Goal: Task Accomplishment & Management: Manage account settings

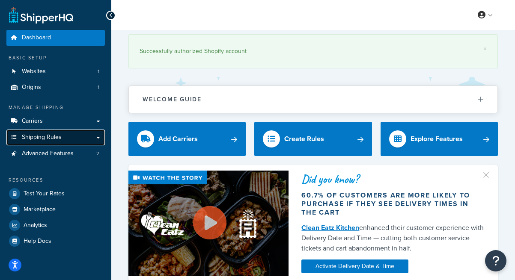
click at [53, 138] on span "Shipping Rules" at bounding box center [42, 137] width 40 height 7
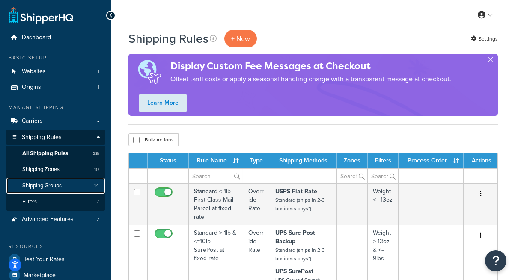
click at [83, 185] on link "Shipping Groups 14" at bounding box center [55, 186] width 98 height 16
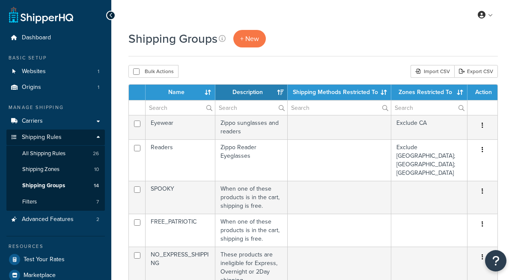
select select "15"
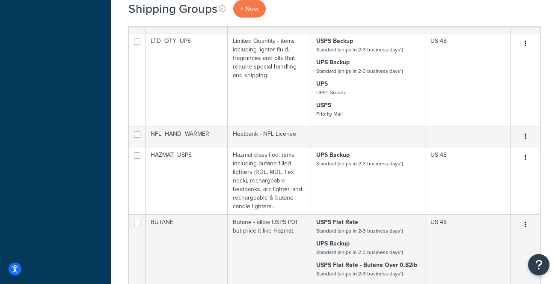
scroll to position [567, 0]
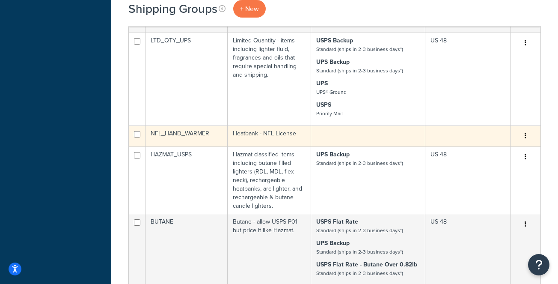
click at [514, 129] on button "button" at bounding box center [525, 136] width 12 height 14
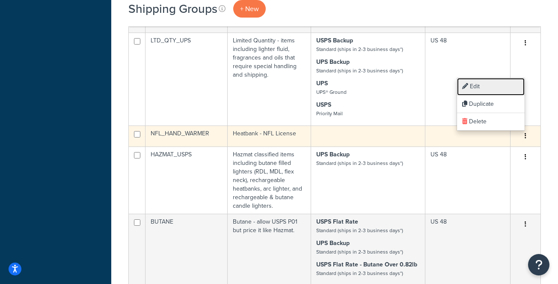
click at [480, 87] on link "Edit" at bounding box center [491, 87] width 68 height 18
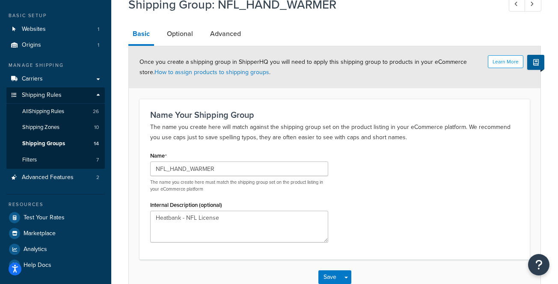
scroll to position [37, 0]
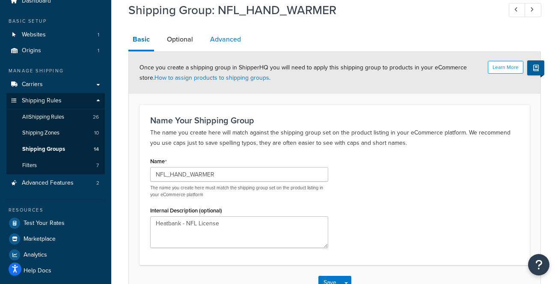
click at [225, 37] on link "Advanced" at bounding box center [225, 39] width 39 height 21
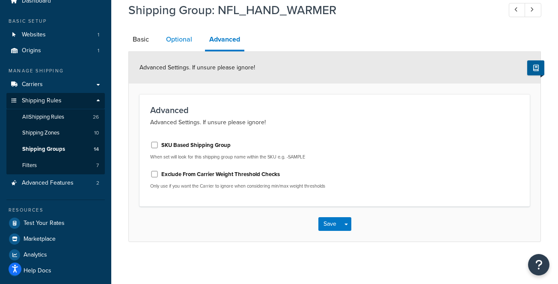
click at [183, 38] on link "Optional" at bounding box center [179, 39] width 35 height 21
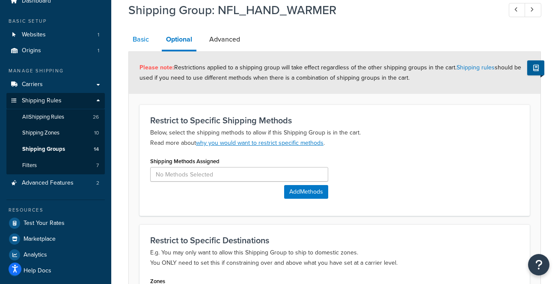
click at [145, 42] on link "Basic" at bounding box center [140, 39] width 25 height 21
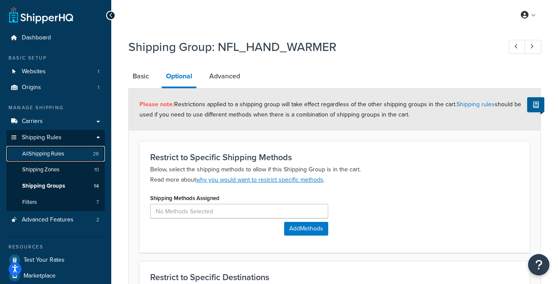
click at [56, 154] on span "All Shipping Rules" at bounding box center [43, 153] width 42 height 7
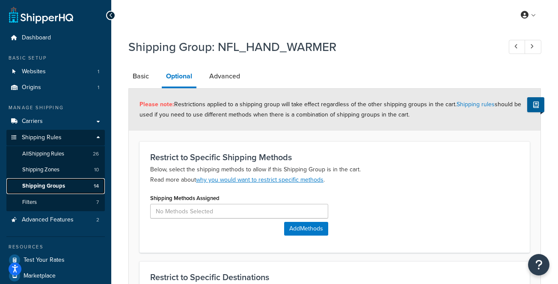
click at [50, 184] on span "Shipping Groups" at bounding box center [43, 185] width 43 height 7
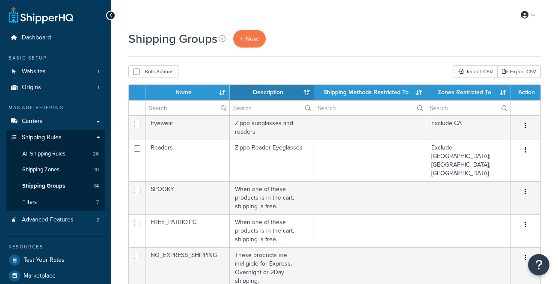
select select "15"
click at [61, 156] on span "All Shipping Rules" at bounding box center [43, 153] width 43 height 7
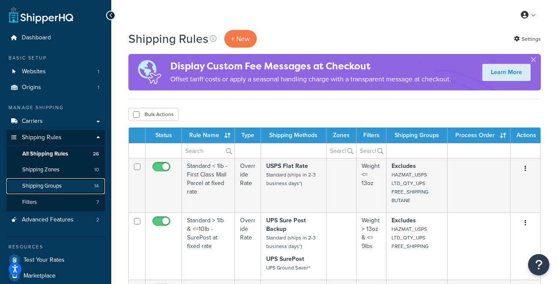
click at [56, 187] on span "Shipping Groups" at bounding box center [41, 185] width 39 height 7
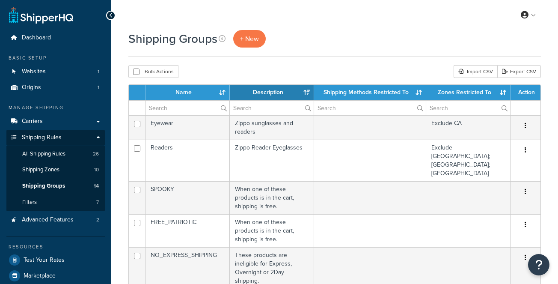
select select "15"
click at [56, 170] on span "Shipping Zones" at bounding box center [40, 169] width 37 height 7
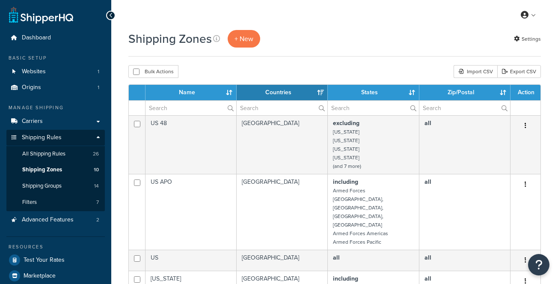
select select "15"
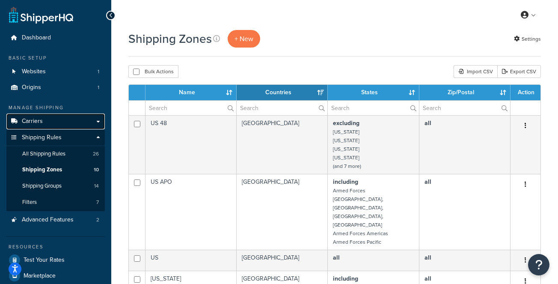
click at [42, 123] on link "Carriers" at bounding box center [55, 121] width 98 height 16
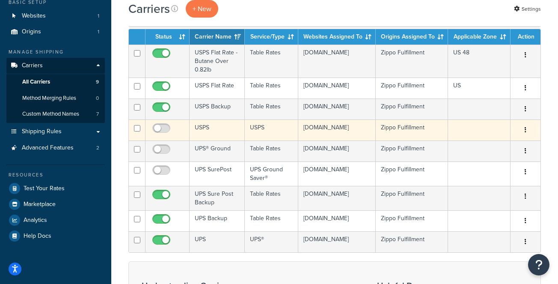
scroll to position [58, 0]
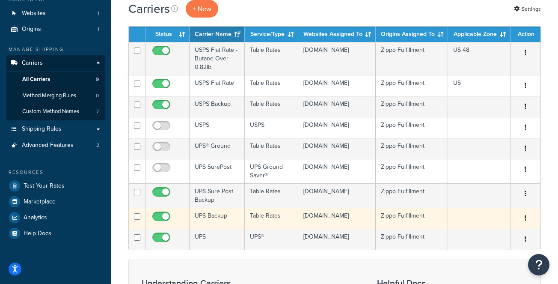
click at [214, 218] on td "UPS Backup" at bounding box center [217, 218] width 55 height 21
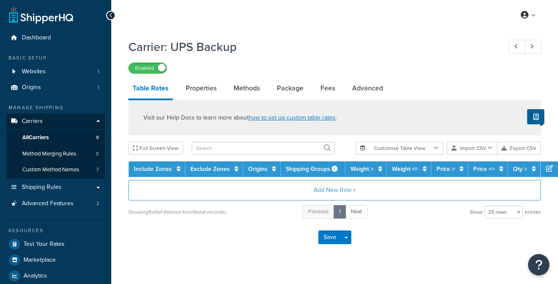
select select "25"
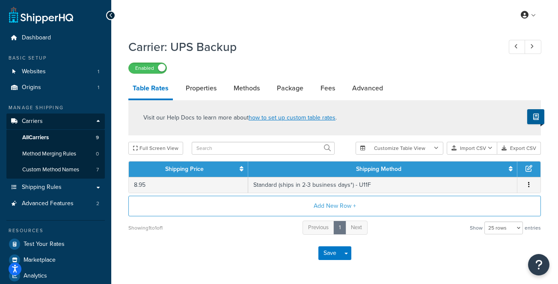
click at [109, 14] on icon at bounding box center [111, 15] width 4 height 6
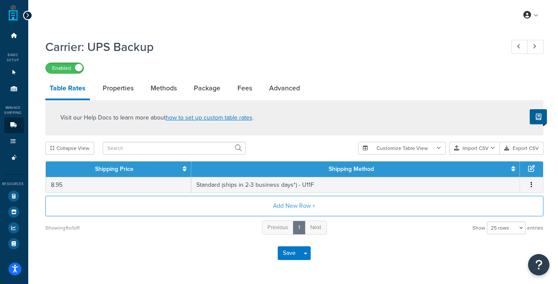
click at [26, 15] on icon at bounding box center [28, 15] width 4 height 6
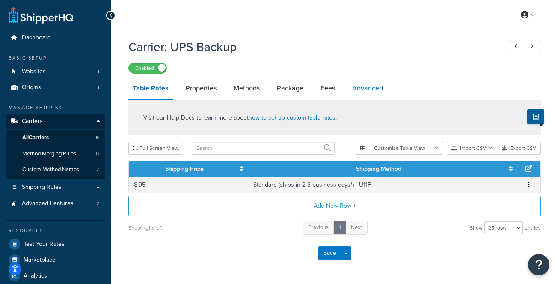
click at [365, 86] on link "Advanced" at bounding box center [367, 88] width 39 height 21
select select "false"
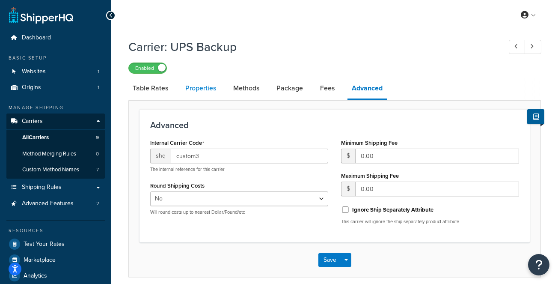
click at [198, 88] on link "Properties" at bounding box center [200, 88] width 39 height 21
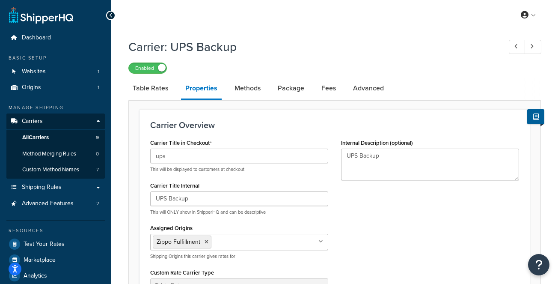
select select "false"
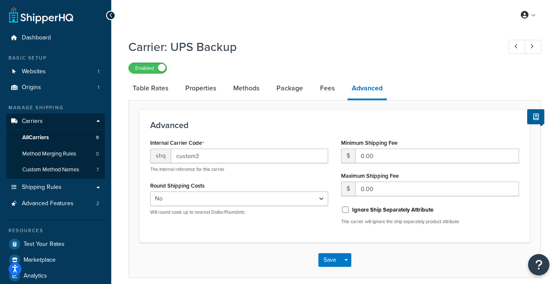
select select "25"
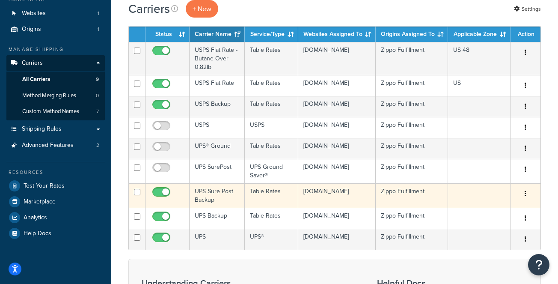
click at [214, 196] on td "UPS Sure Post Backup" at bounding box center [217, 195] width 55 height 24
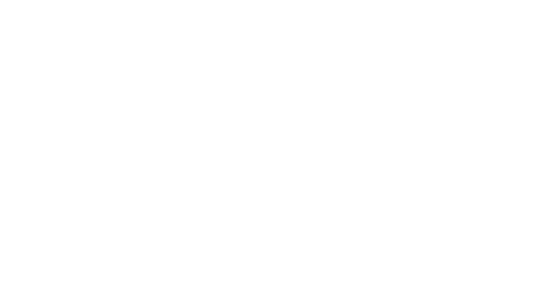
select select "25"
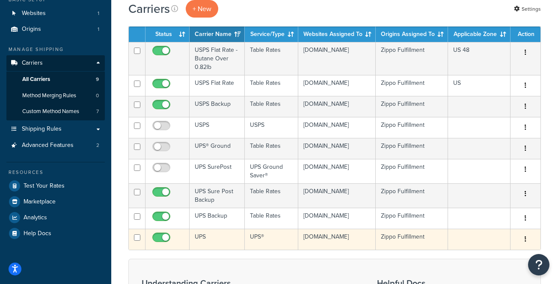
click at [202, 237] on td "UPS" at bounding box center [217, 238] width 55 height 21
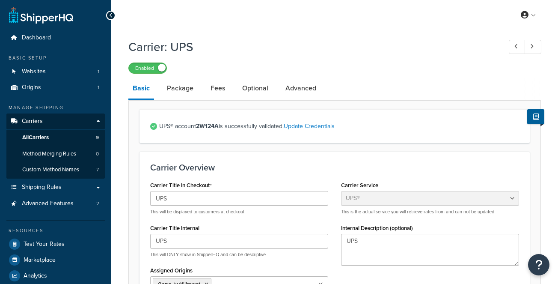
select select "ups"
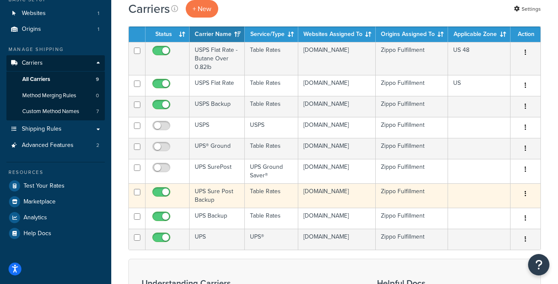
click at [212, 192] on td "UPS Sure Post Backup" at bounding box center [217, 195] width 55 height 24
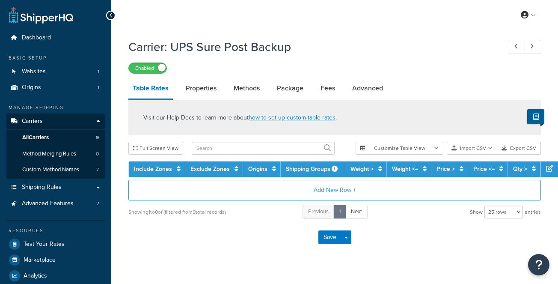
select select "25"
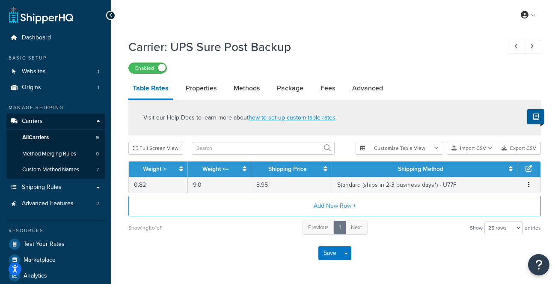
click at [295, 35] on div "Carrier: UPS Sure Post Backup Enabled" at bounding box center [334, 53] width 412 height 39
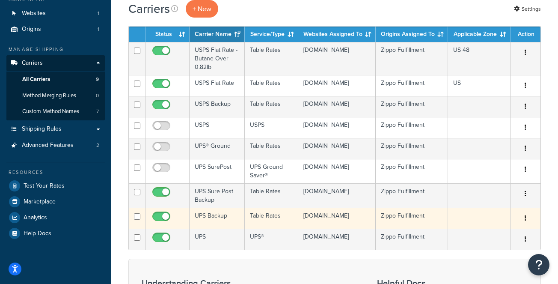
click at [209, 215] on td "UPS Backup" at bounding box center [217, 218] width 55 height 21
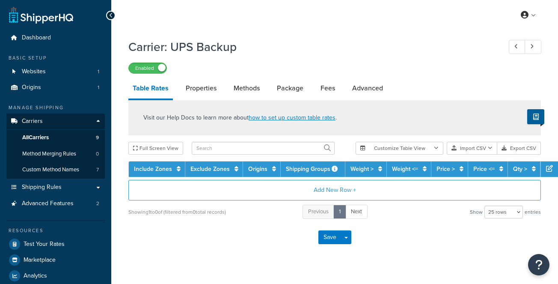
select select "25"
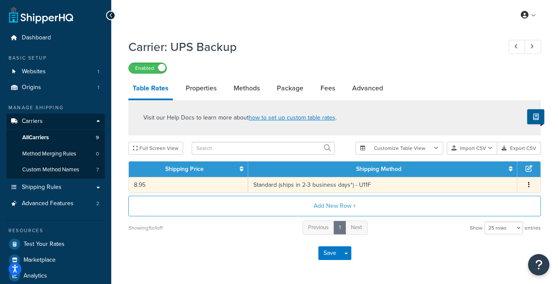
click at [318, 185] on td "Standard (ships in 2-3 business days*) - U11F" at bounding box center [382, 185] width 269 height 16
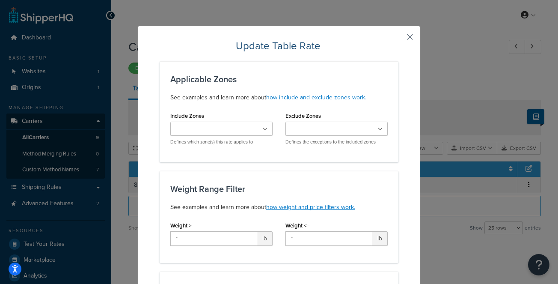
click at [398, 39] on button "button" at bounding box center [397, 40] width 2 height 2
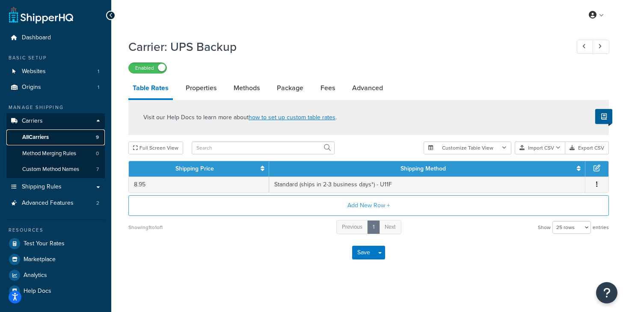
click at [44, 138] on span "All Carriers" at bounding box center [35, 137] width 27 height 7
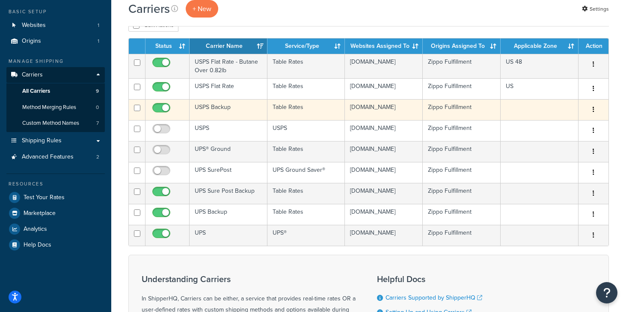
scroll to position [67, 0]
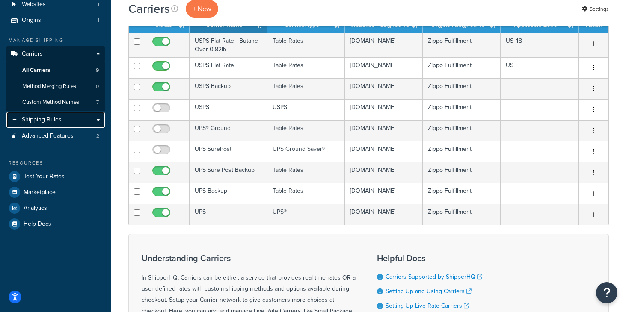
click at [40, 124] on span "Shipping Rules" at bounding box center [42, 119] width 40 height 7
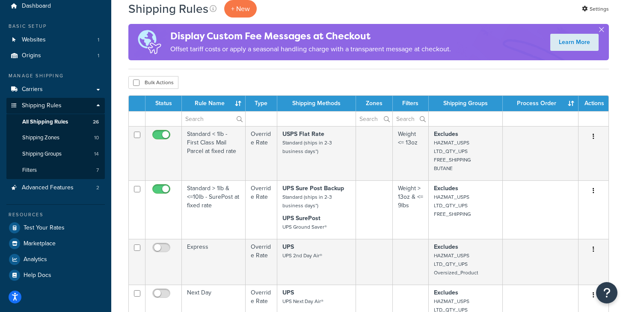
scroll to position [33, 0]
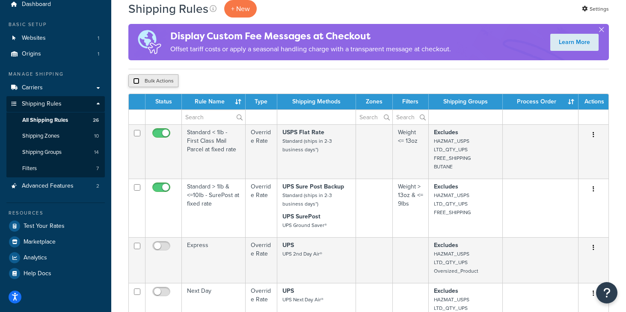
click at [136, 81] on input "checkbox" at bounding box center [136, 81] width 6 height 6
checkbox input "true"
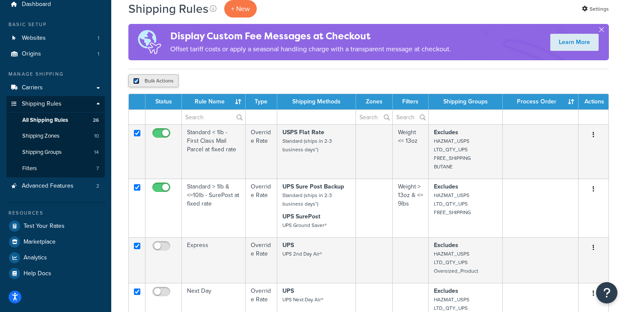
checkbox input "true"
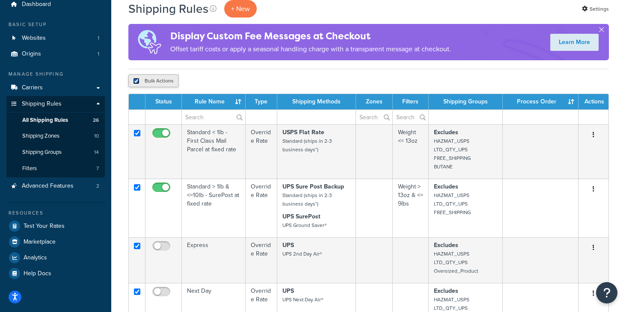
checkbox input "true"
click at [136, 81] on input "checkbox" at bounding box center [136, 81] width 6 height 6
checkbox input "false"
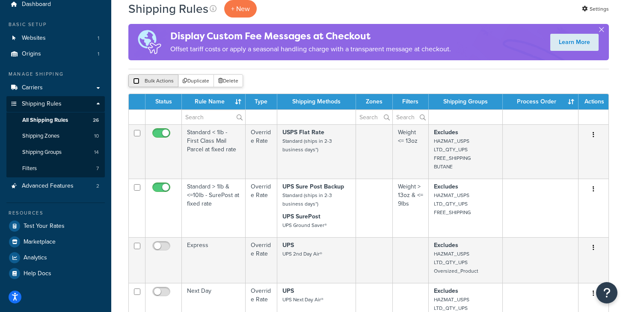
checkbox input "false"
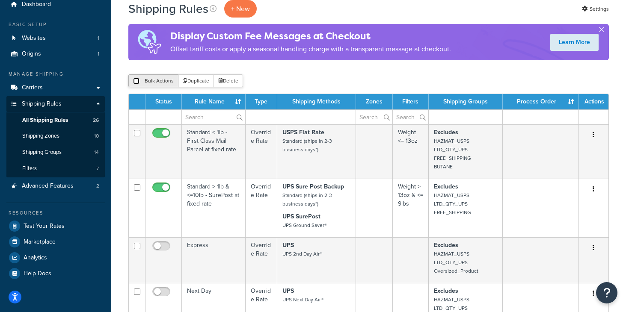
checkbox input "false"
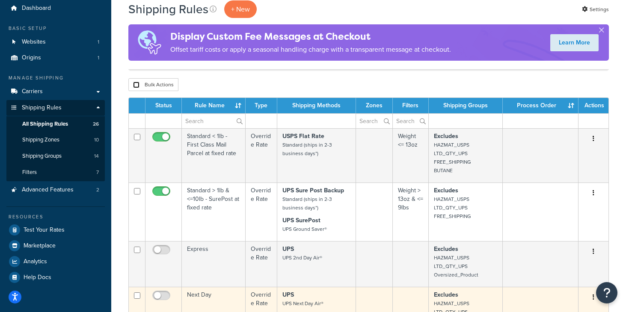
scroll to position [0, 0]
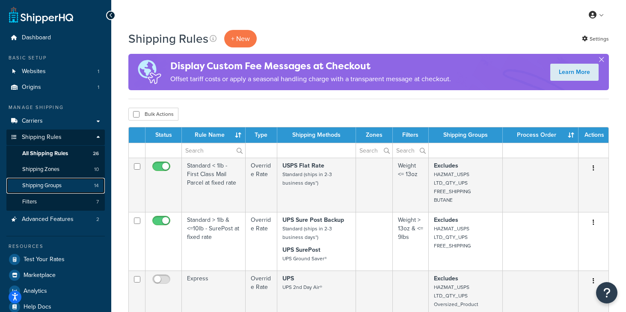
click at [51, 189] on span "Shipping Groups" at bounding box center [41, 185] width 39 height 7
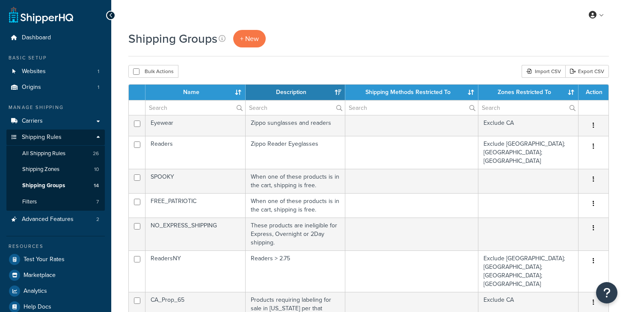
select select "15"
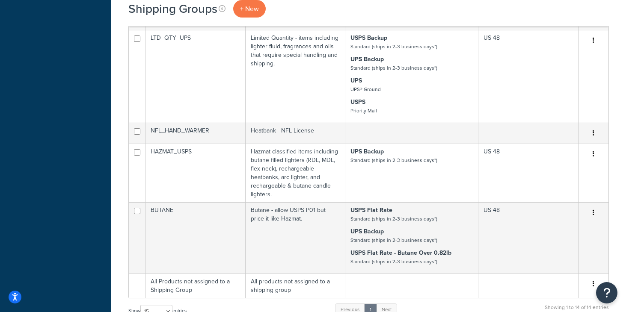
scroll to position [500, 0]
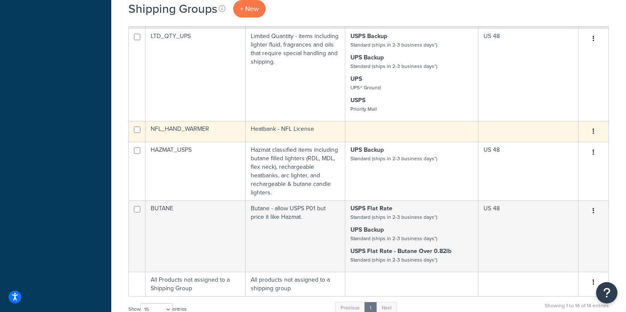
click at [380, 121] on td at bounding box center [411, 131] width 133 height 21
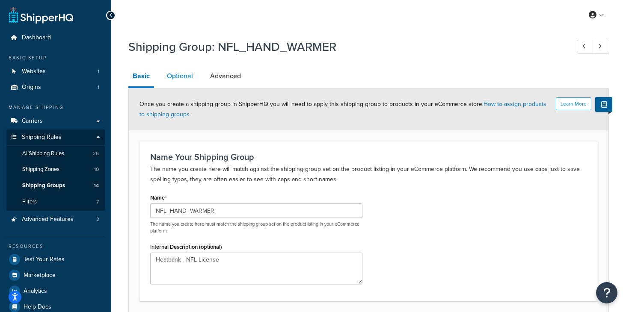
click at [178, 75] on link "Optional" at bounding box center [180, 76] width 35 height 21
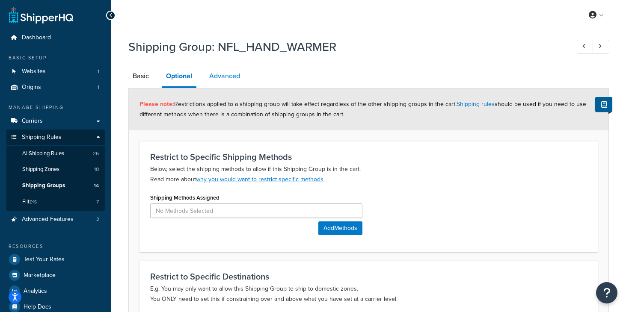
click at [228, 74] on link "Advanced" at bounding box center [224, 76] width 39 height 21
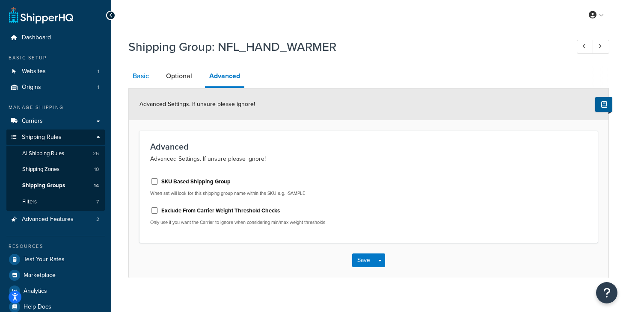
click at [139, 80] on link "Basic" at bounding box center [140, 76] width 25 height 21
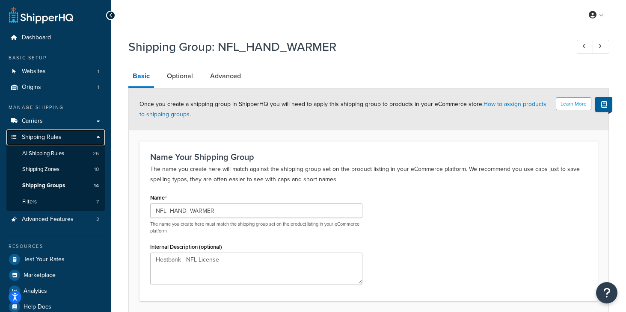
click at [36, 136] on span "Shipping Rules" at bounding box center [42, 137] width 40 height 7
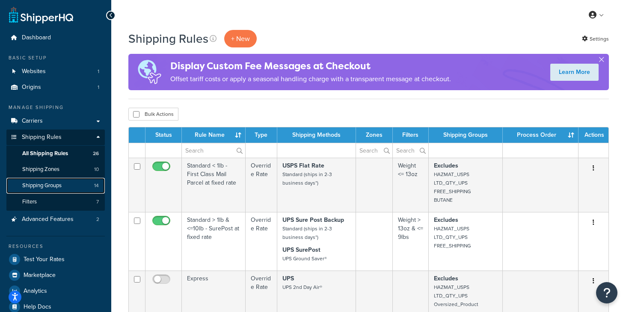
click at [47, 183] on span "Shipping Groups" at bounding box center [41, 185] width 39 height 7
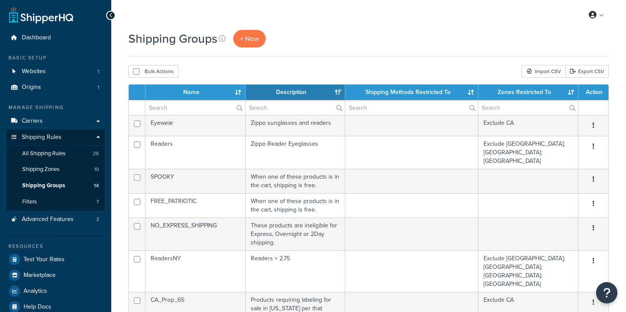
select select "15"
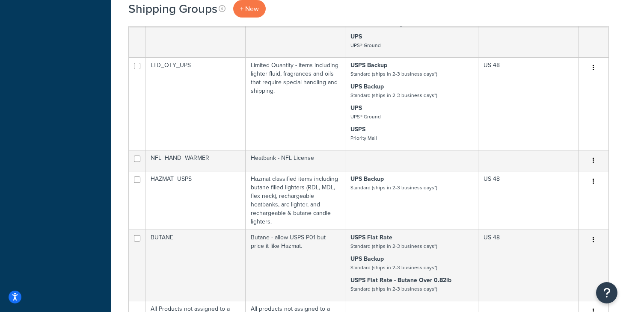
scroll to position [473, 0]
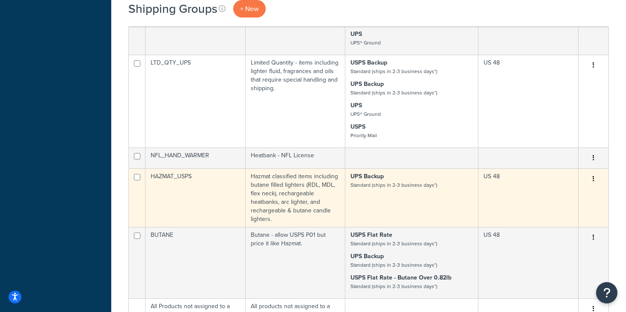
click at [530, 169] on td "US 48" at bounding box center [528, 198] width 100 height 59
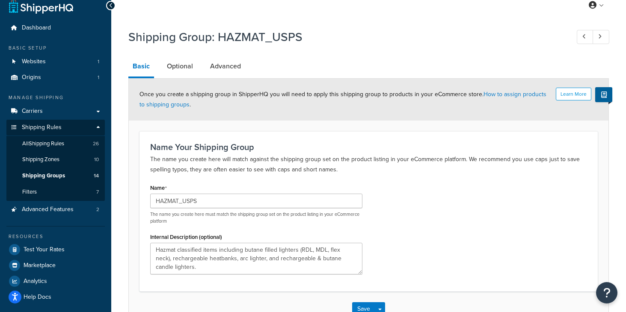
scroll to position [6, 0]
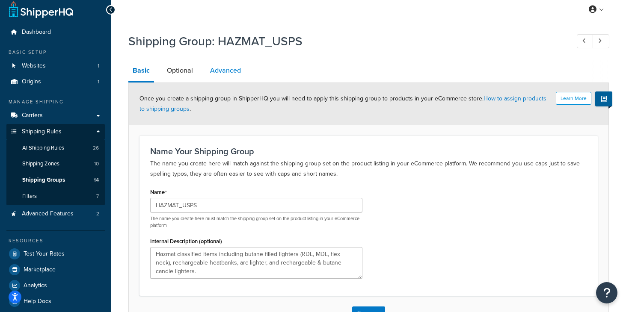
click at [231, 70] on link "Advanced" at bounding box center [225, 70] width 39 height 21
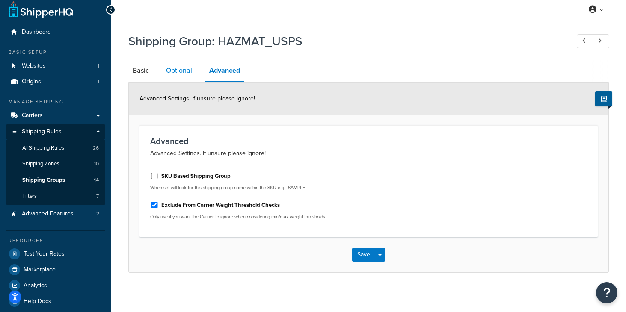
click at [184, 76] on link "Optional" at bounding box center [179, 70] width 35 height 21
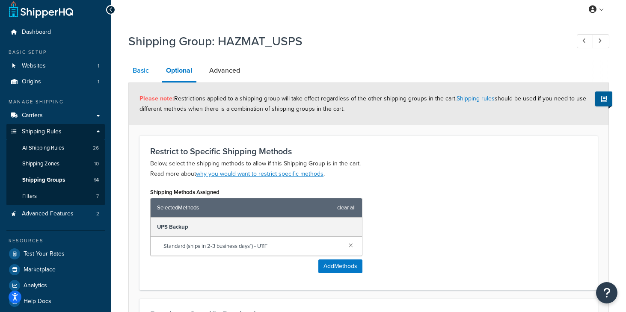
click at [140, 77] on link "Basic" at bounding box center [140, 70] width 25 height 21
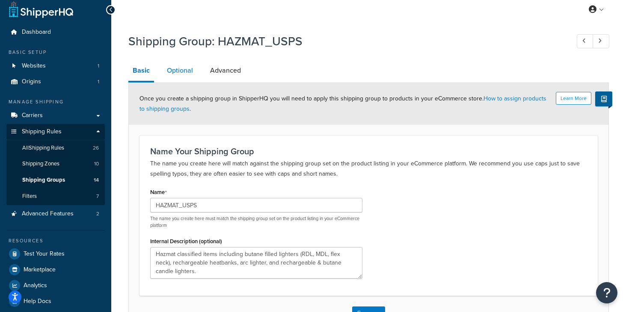
click at [182, 70] on link "Optional" at bounding box center [180, 70] width 35 height 21
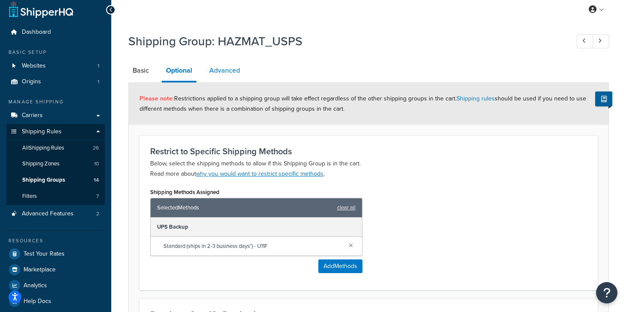
click at [231, 69] on link "Advanced" at bounding box center [224, 70] width 39 height 21
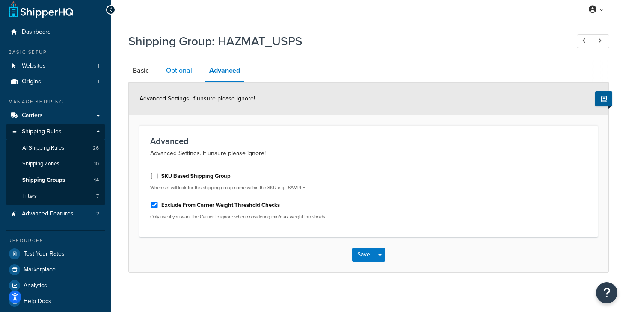
click at [174, 70] on link "Optional" at bounding box center [179, 70] width 35 height 21
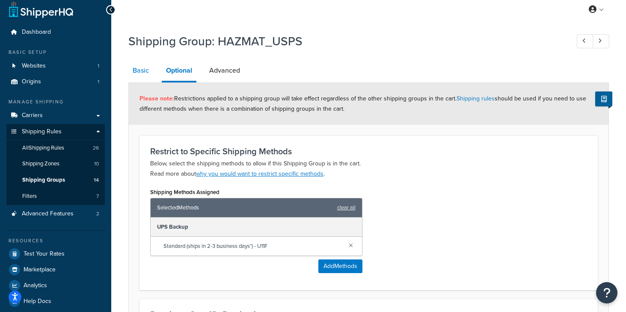
click at [143, 74] on link "Basic" at bounding box center [140, 70] width 25 height 21
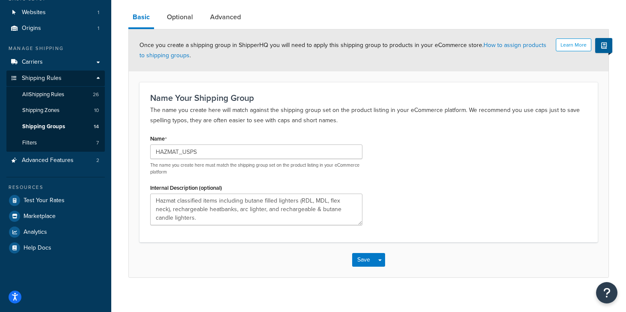
scroll to position [65, 0]
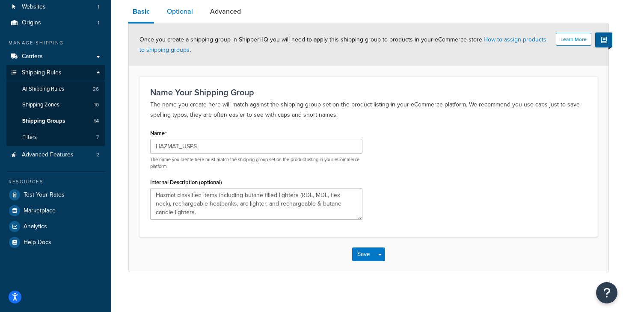
click at [187, 16] on link "Optional" at bounding box center [180, 11] width 35 height 21
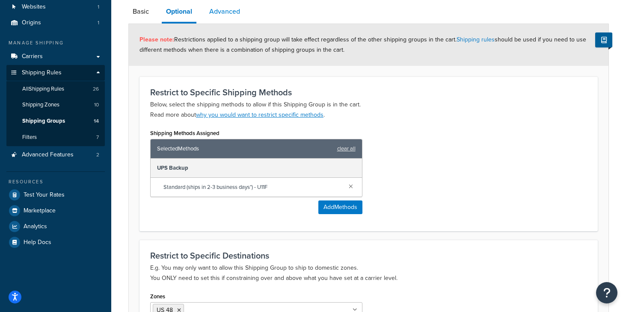
click at [233, 15] on link "Advanced" at bounding box center [224, 11] width 39 height 21
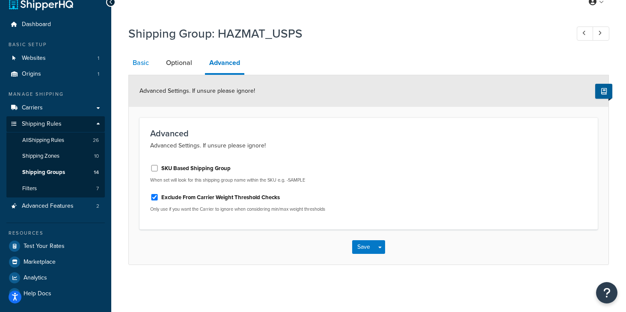
click at [139, 67] on link "Basic" at bounding box center [140, 63] width 25 height 21
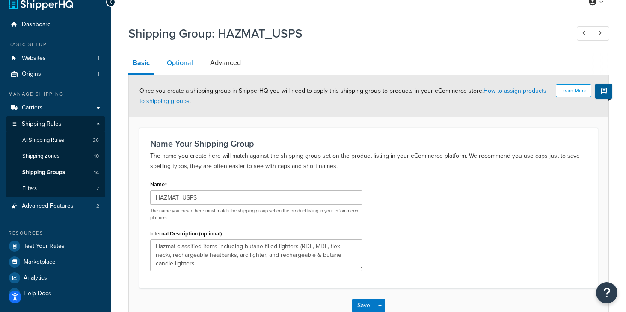
click at [185, 68] on link "Optional" at bounding box center [180, 63] width 35 height 21
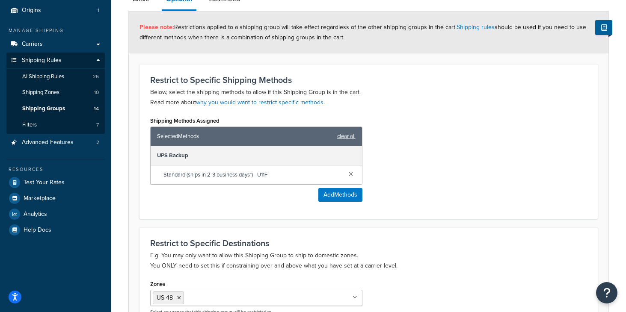
scroll to position [44, 0]
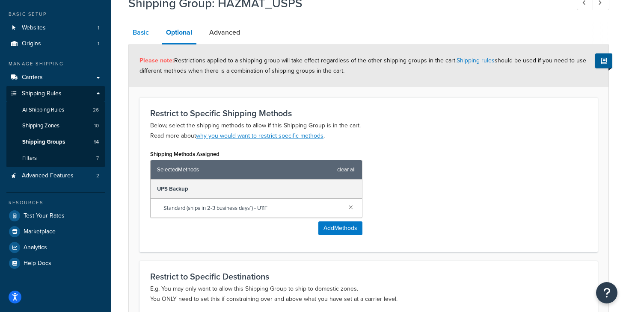
click at [143, 35] on link "Basic" at bounding box center [140, 32] width 25 height 21
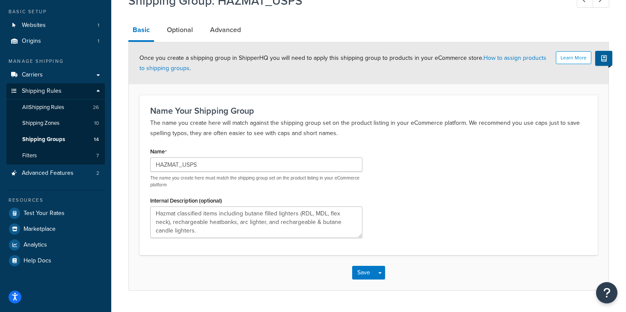
scroll to position [47, 0]
click at [181, 31] on link "Optional" at bounding box center [180, 29] width 35 height 21
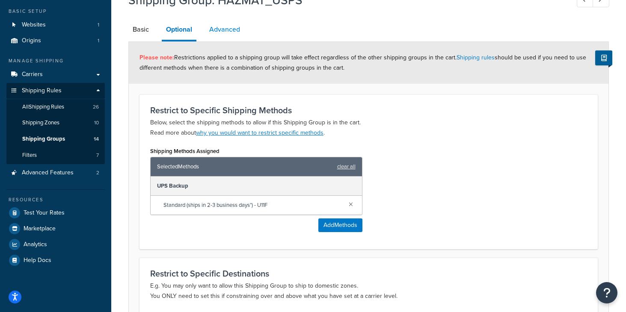
click at [220, 36] on link "Advanced" at bounding box center [224, 29] width 39 height 21
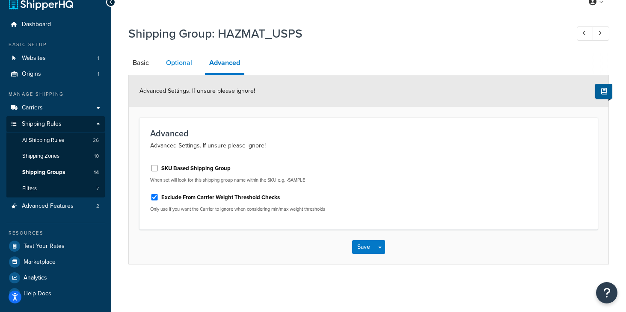
click at [180, 68] on link "Optional" at bounding box center [179, 63] width 35 height 21
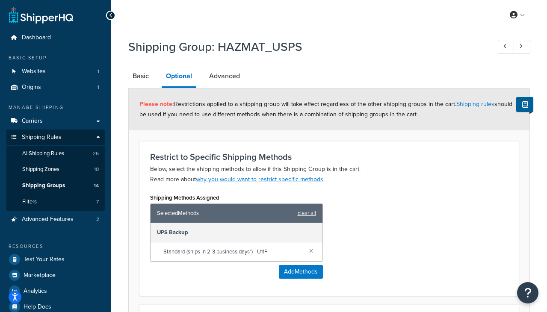
click at [253, 24] on div "My Profile Billing Global Settings Contact Us Logout" at bounding box center [329, 15] width 436 height 30
click at [222, 77] on link "Advanced" at bounding box center [224, 76] width 39 height 21
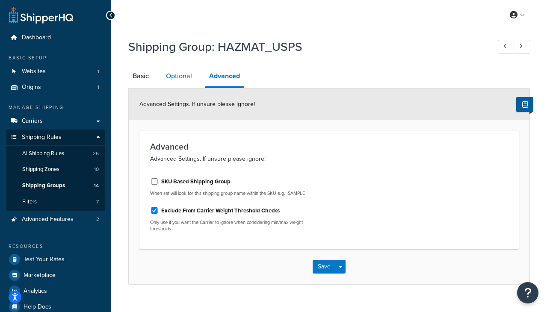
click at [178, 79] on link "Optional" at bounding box center [179, 76] width 35 height 21
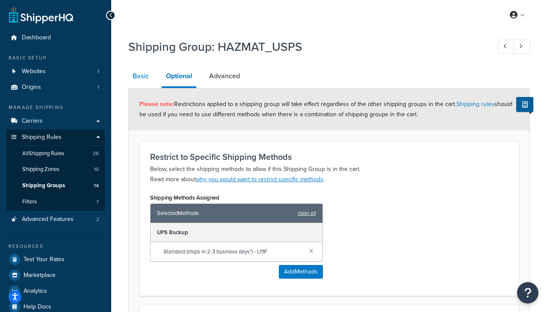
click at [140, 80] on link "Basic" at bounding box center [140, 76] width 25 height 21
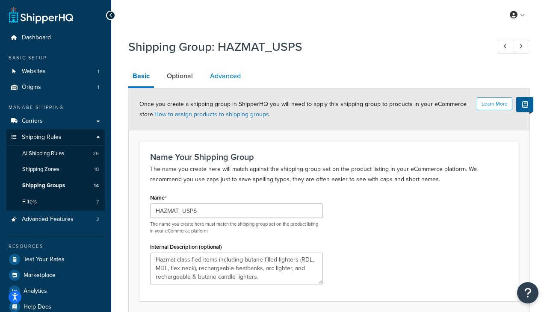
click at [228, 74] on link "Advanced" at bounding box center [225, 76] width 39 height 21
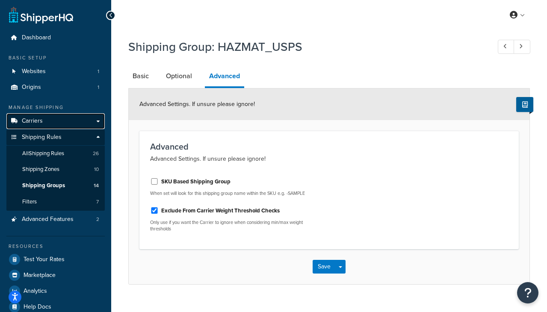
click at [46, 122] on link "Carriers" at bounding box center [55, 121] width 98 height 16
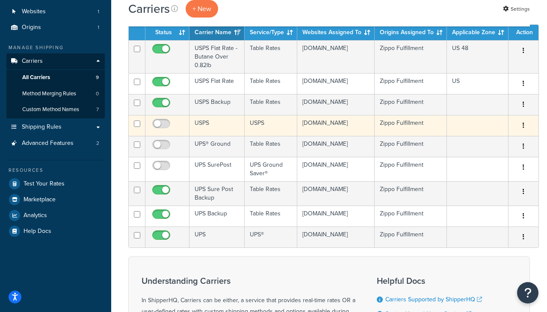
scroll to position [72, 0]
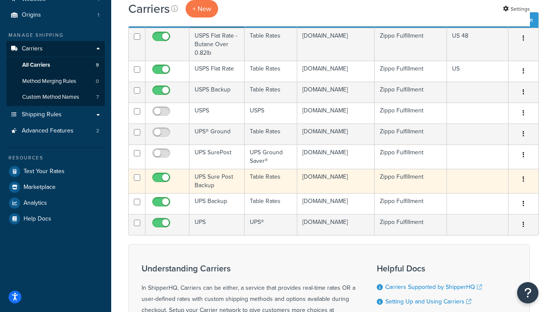
click at [208, 181] on td "UPS Sure Post Backup" at bounding box center [217, 181] width 55 height 24
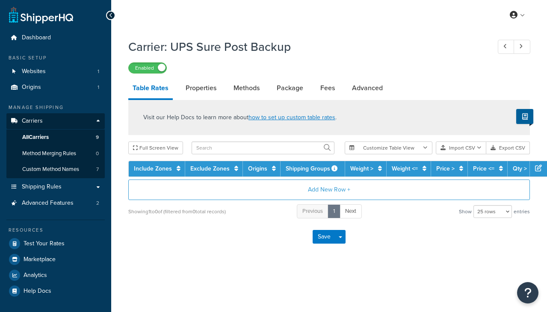
select select "25"
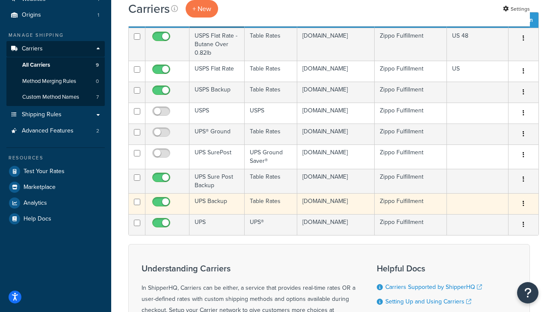
click at [215, 201] on td "UPS Backup" at bounding box center [217, 203] width 55 height 21
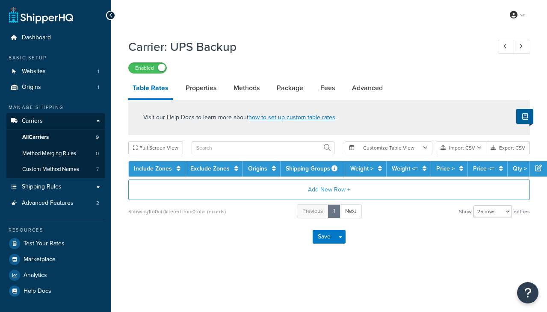
select select "25"
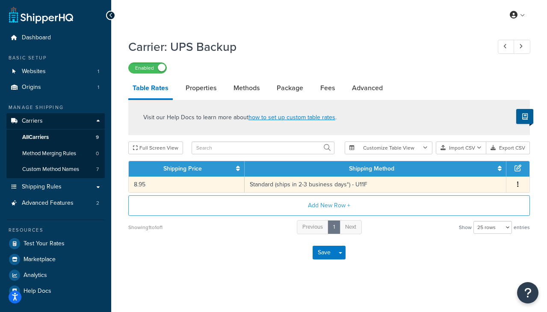
click at [519, 184] on icon "button" at bounding box center [518, 184] width 2 height 6
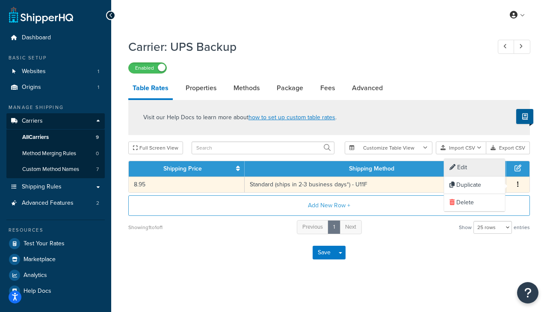
click at [485, 169] on div "Edit" at bounding box center [475, 168] width 61 height 18
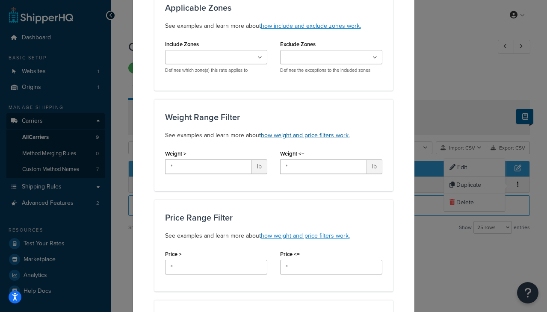
scroll to position [44, 0]
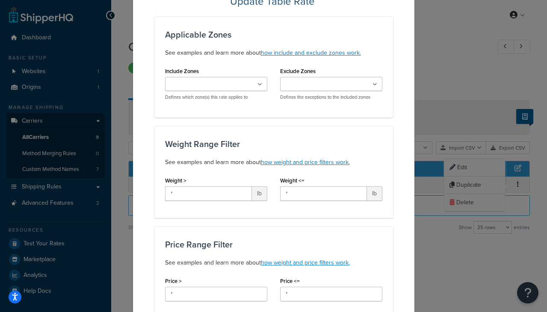
click at [472, 72] on div "Update Table Rate Applicable Zones See examples and learn more about how includ…" at bounding box center [273, 156] width 547 height 312
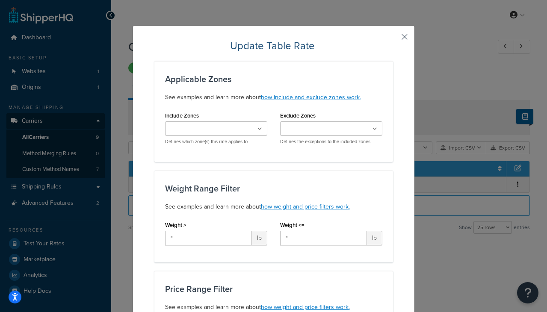
click at [393, 39] on button "button" at bounding box center [392, 40] width 2 height 2
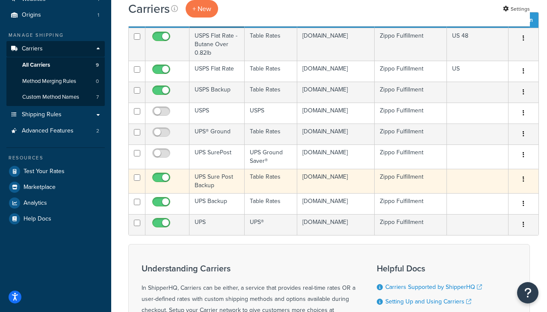
click at [208, 181] on td "UPS Sure Post Backup" at bounding box center [217, 181] width 55 height 24
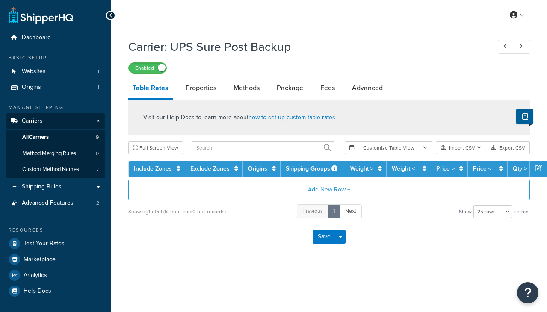
select select "25"
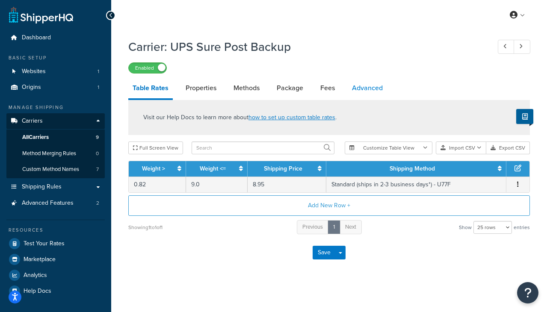
click at [377, 93] on link "Advanced" at bounding box center [367, 88] width 39 height 21
select select "false"
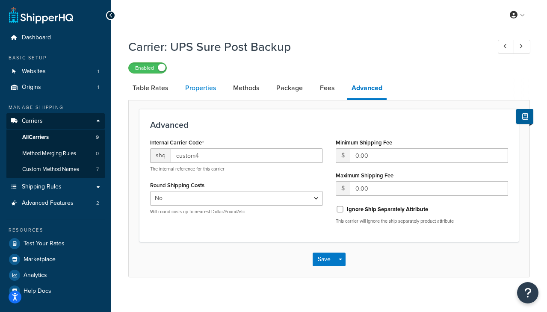
click at [209, 91] on link "Properties" at bounding box center [200, 88] width 39 height 21
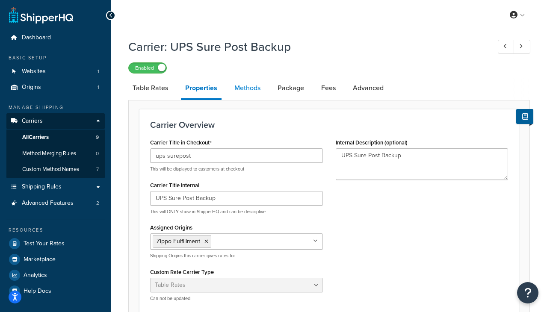
click at [246, 91] on link "Methods" at bounding box center [247, 88] width 35 height 21
select select "25"
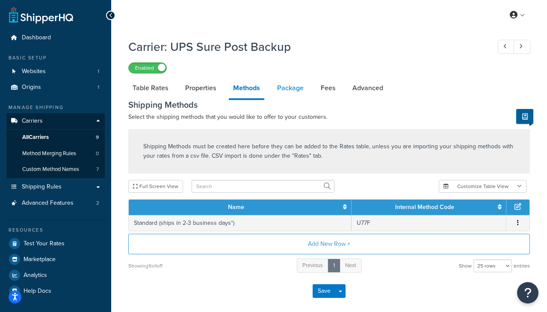
click at [295, 95] on link "Package" at bounding box center [290, 88] width 35 height 21
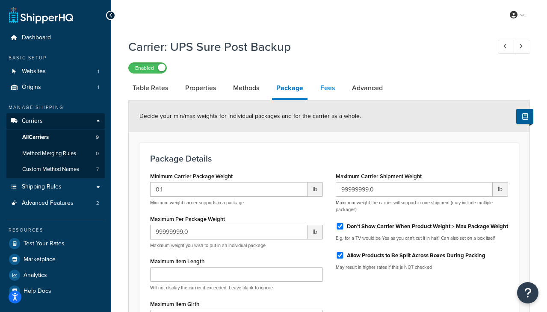
click at [329, 91] on link "Fees" at bounding box center [327, 88] width 23 height 21
select select "AFTER"
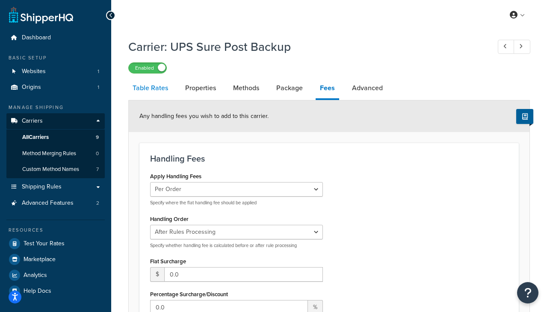
click at [151, 94] on link "Table Rates" at bounding box center [150, 88] width 44 height 21
select select "25"
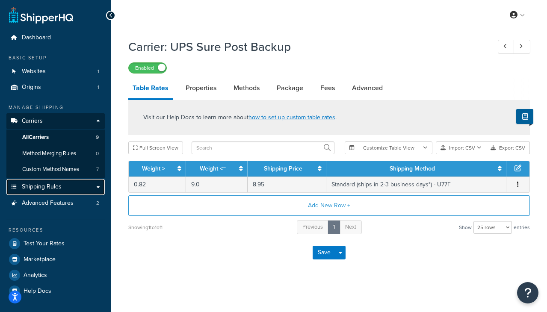
click at [65, 189] on link "Shipping Rules" at bounding box center [55, 187] width 98 height 16
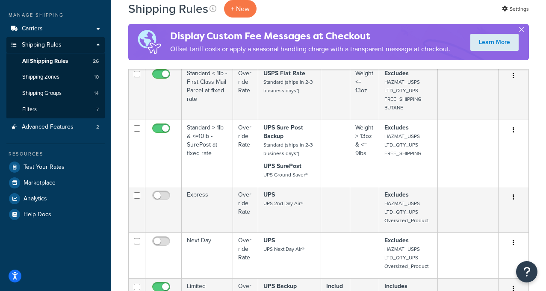
scroll to position [93, 0]
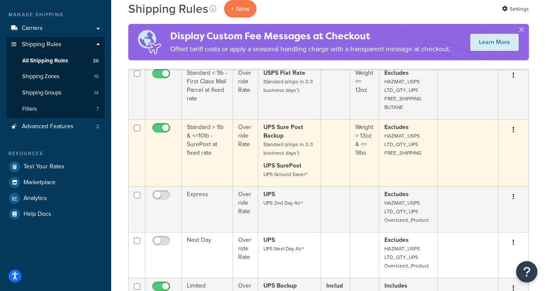
click at [283, 146] on small "Standard (ships in 2-3 business days*)" at bounding box center [289, 149] width 50 height 16
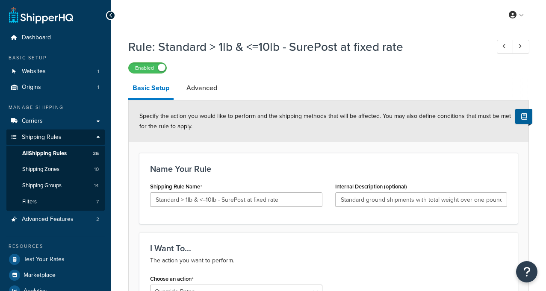
select select "OVERRIDE"
select select "LOCATION"
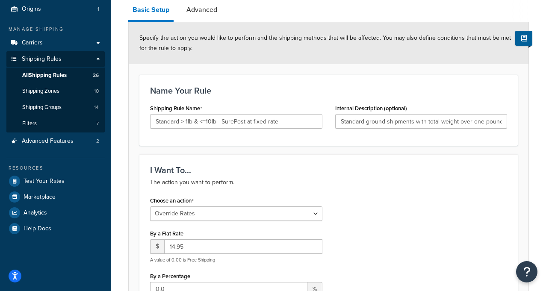
scroll to position [89, 0]
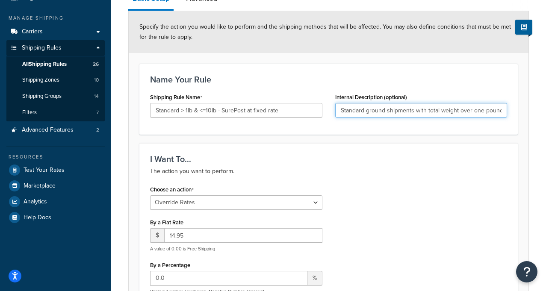
drag, startPoint x: 408, startPoint y: 112, endPoint x: 513, endPoint y: 113, distance: 105.3
click at [513, 113] on div "Internal Description (optional) Standard ground shipments with total weight ove…" at bounding box center [421, 107] width 185 height 33
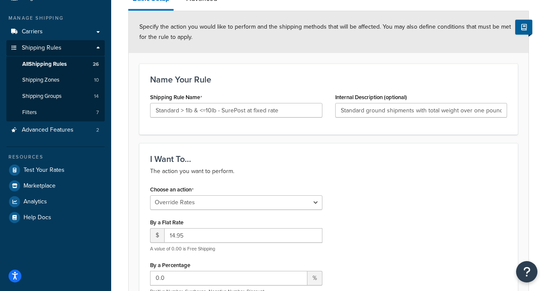
click at [339, 183] on div "I Want To... The action you want to perform. Choose an action Choose an action …" at bounding box center [328, 260] width 379 height 235
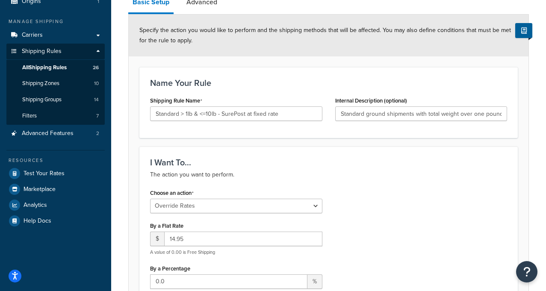
scroll to position [0, 0]
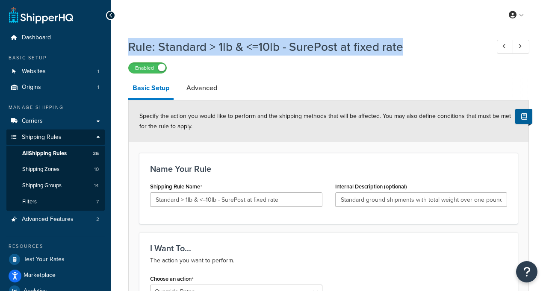
drag, startPoint x: 409, startPoint y: 47, endPoint x: 130, endPoint y: 48, distance: 279.0
click at [130, 48] on h1 "Rule: Standard > 1lb & <=10lb - SurePost at fixed rate" at bounding box center [304, 47] width 353 height 17
copy h1 "Rule: Standard > 1lb & <=10lb - SurePost at fixed rate"
click at [47, 152] on span "All Shipping Rules" at bounding box center [44, 153] width 44 height 7
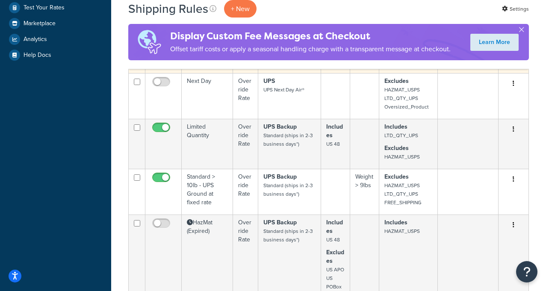
scroll to position [255, 0]
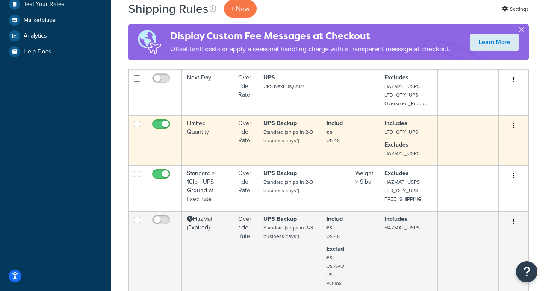
click at [272, 133] on small "Standard (ships in 2-3 business days*)" at bounding box center [289, 136] width 50 height 16
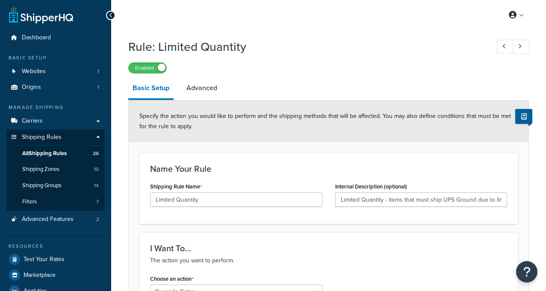
select select "OVERRIDE"
select select "LOCATION"
click at [208, 90] on link "Advanced" at bounding box center [201, 88] width 39 height 21
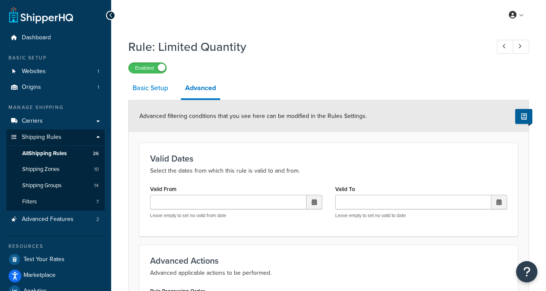
click at [153, 88] on link "Basic Setup" at bounding box center [150, 88] width 44 height 21
select select "OVERRIDE"
select select "LOCATION"
select select "OVERRIDE"
select select "LOCATION"
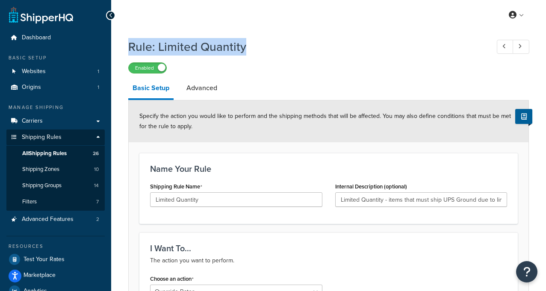
drag, startPoint x: 252, startPoint y: 44, endPoint x: 122, endPoint y: 44, distance: 129.2
copy h1 "Rule: Limited Quantity"
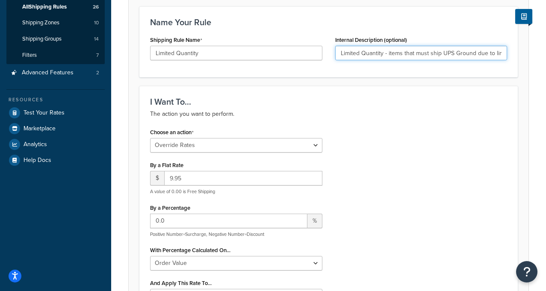
scroll to position [0, 65]
drag, startPoint x: 395, startPoint y: 53, endPoint x: 508, endPoint y: 47, distance: 113.5
click at [508, 47] on div "Internal Description (optional) Limited Quantity - items that must ship UPS Gro…" at bounding box center [421, 50] width 185 height 33
click at [448, 57] on input "Limited Quantity - items that must ship UPS Ground due to limited quantity desi…" at bounding box center [421, 53] width 172 height 15
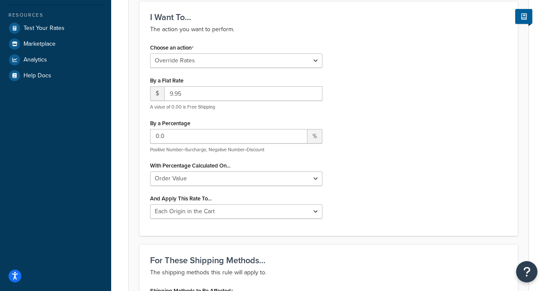
scroll to position [317, 0]
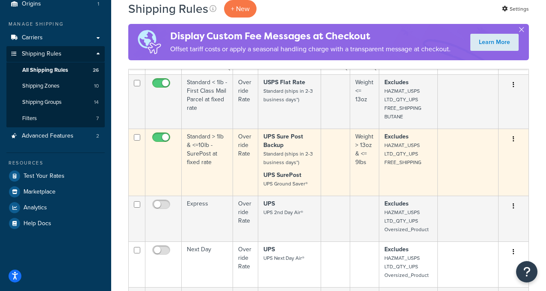
scroll to position [83, 0]
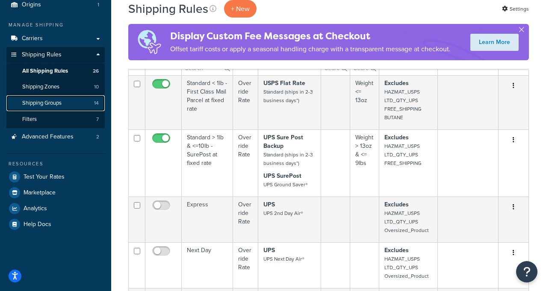
click at [53, 101] on span "Shipping Groups" at bounding box center [41, 103] width 39 height 7
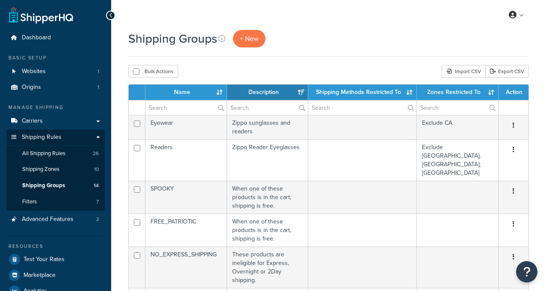
select select "15"
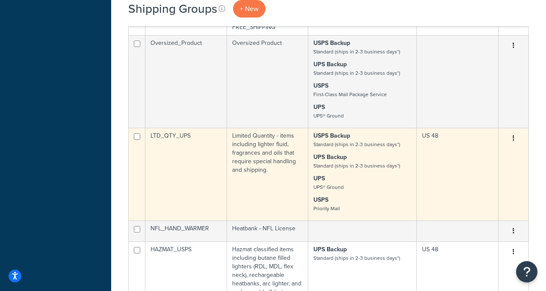
scroll to position [495, 0]
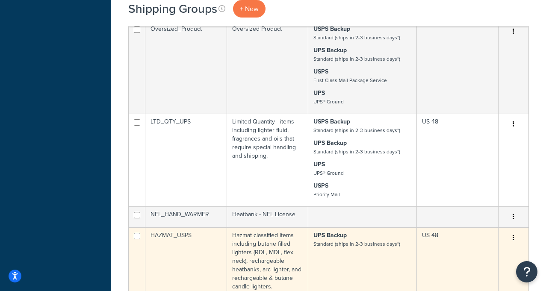
click at [180, 228] on td "HAZMAT_USPS" at bounding box center [186, 261] width 82 height 67
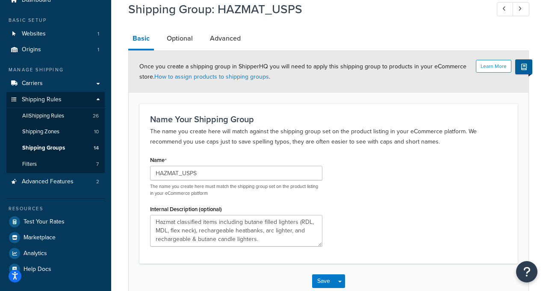
scroll to position [14, 0]
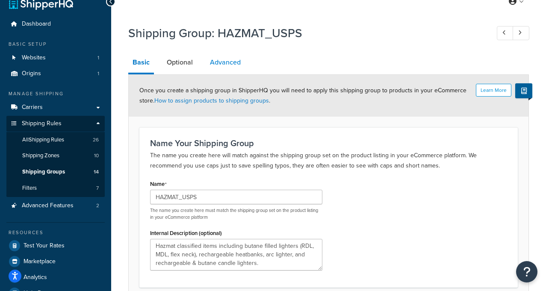
click at [223, 58] on link "Advanced" at bounding box center [225, 62] width 39 height 21
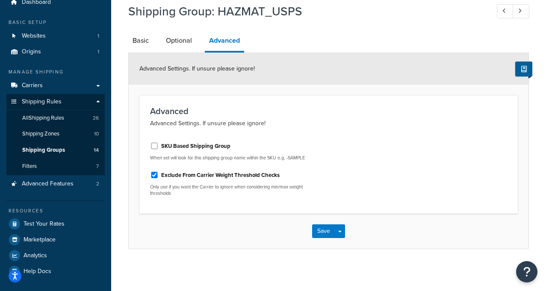
scroll to position [36, 0]
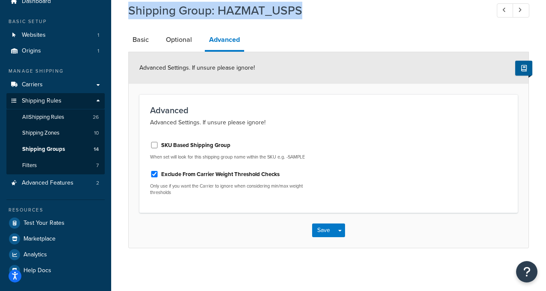
drag, startPoint x: 305, startPoint y: 9, endPoint x: 129, endPoint y: 13, distance: 175.9
click at [129, 13] on h1 "Shipping Group: HAZMAT_USPS" at bounding box center [304, 10] width 353 height 17
copy h1 "Shipping Group: HAZMAT_USPS"
click at [142, 42] on link "Basic" at bounding box center [140, 40] width 25 height 21
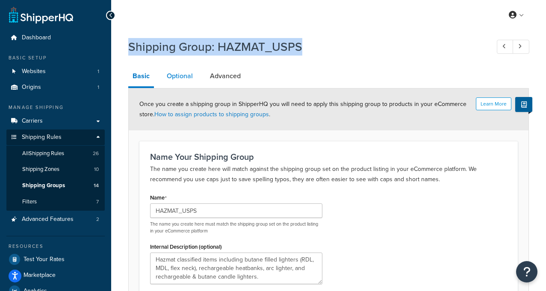
click at [184, 77] on link "Optional" at bounding box center [180, 76] width 35 height 21
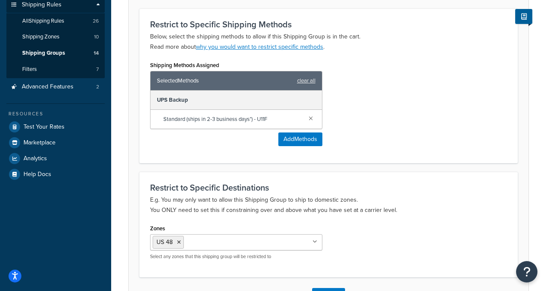
scroll to position [134, 0]
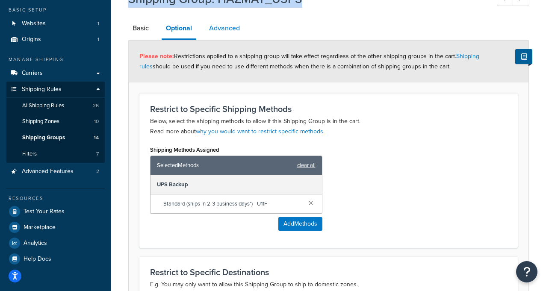
click at [228, 32] on link "Advanced" at bounding box center [224, 28] width 39 height 21
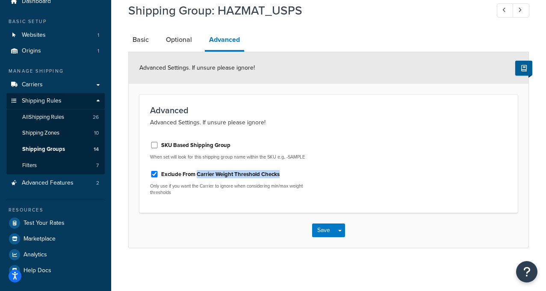
drag, startPoint x: 281, startPoint y: 176, endPoint x: 197, endPoint y: 176, distance: 83.9
click at [197, 176] on div "Exclude From Carrier Weight Threshold Checks" at bounding box center [236, 173] width 172 height 13
copy label "Carrier Weight Threshold Checks"
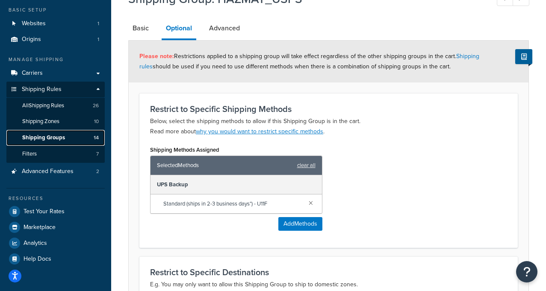
click at [51, 138] on span "Shipping Groups" at bounding box center [43, 137] width 43 height 7
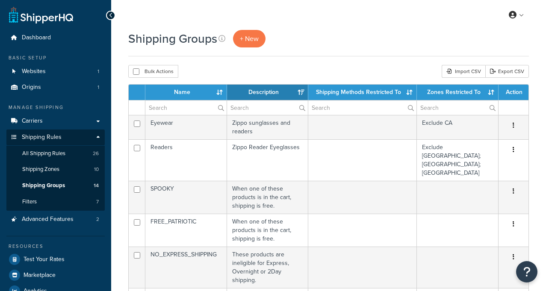
select select "15"
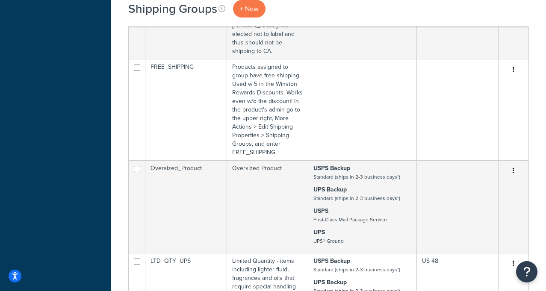
scroll to position [486, 0]
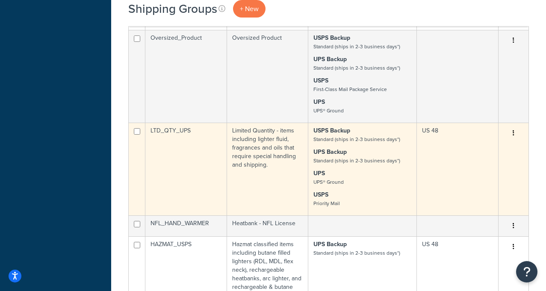
click at [194, 123] on td "LTD_QTY_UPS" at bounding box center [186, 169] width 82 height 93
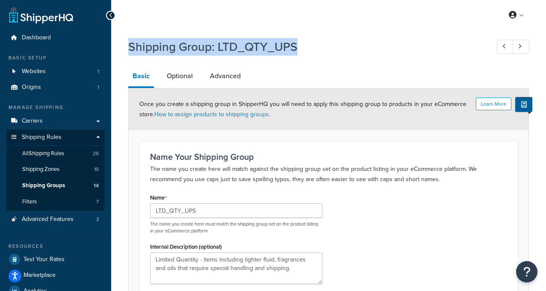
drag, startPoint x: 282, startPoint y: 47, endPoint x: 117, endPoint y: 54, distance: 165.3
click at [117, 54] on div "Shipping Group: LTD_QTY_UPS Basic Optional Advanced Learn More Once you create …" at bounding box center [328, 196] width 435 height 324
copy h1 "Shipping Group: LTD_QTY_UPS"
click at [179, 79] on link "Optional" at bounding box center [180, 76] width 35 height 21
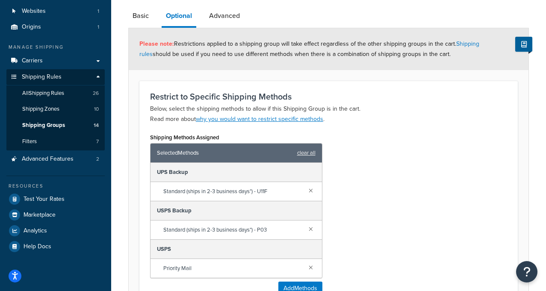
scroll to position [63, 0]
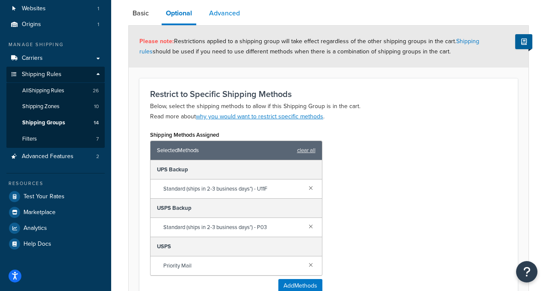
click at [228, 15] on link "Advanced" at bounding box center [224, 13] width 39 height 21
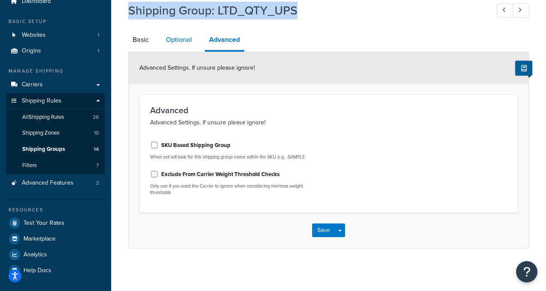
click at [178, 42] on link "Optional" at bounding box center [179, 40] width 35 height 21
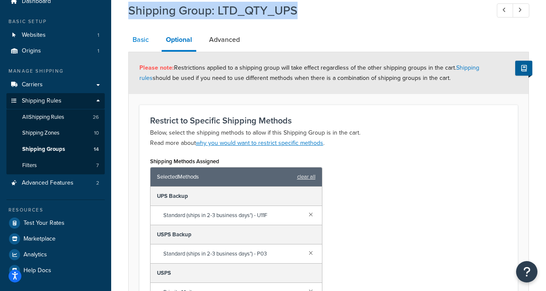
click at [138, 42] on link "Basic" at bounding box center [140, 40] width 25 height 21
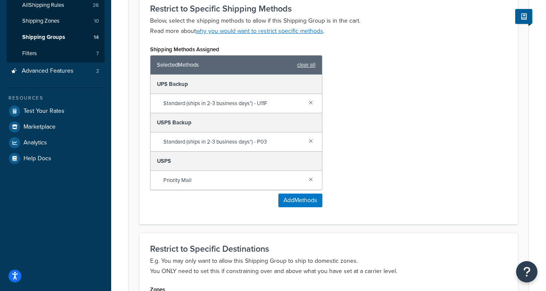
scroll to position [48, 0]
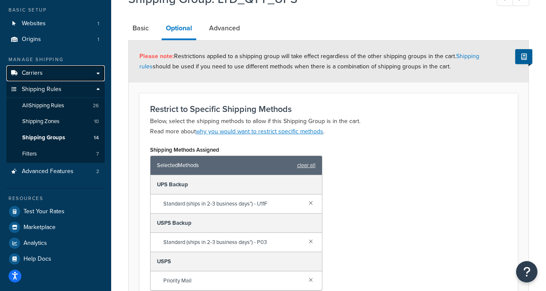
click at [61, 77] on link "Carriers" at bounding box center [55, 73] width 98 height 16
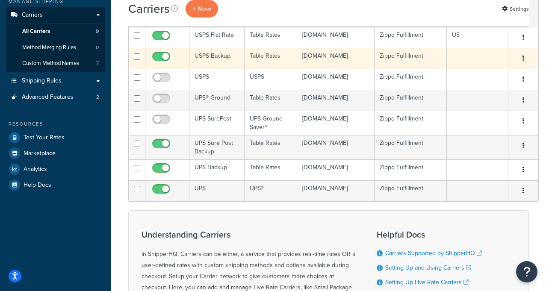
scroll to position [107, 0]
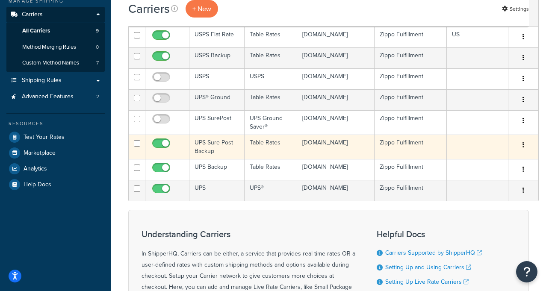
click at [209, 145] on td "UPS Sure Post Backup" at bounding box center [217, 147] width 55 height 24
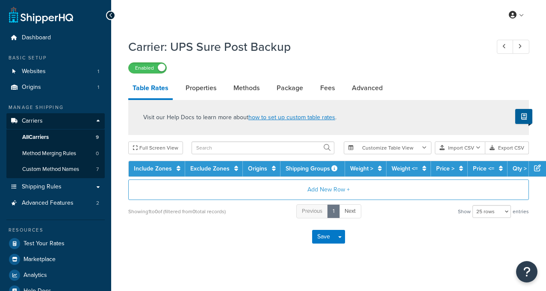
select select "25"
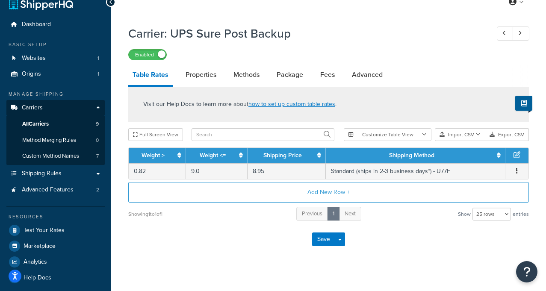
scroll to position [22, 0]
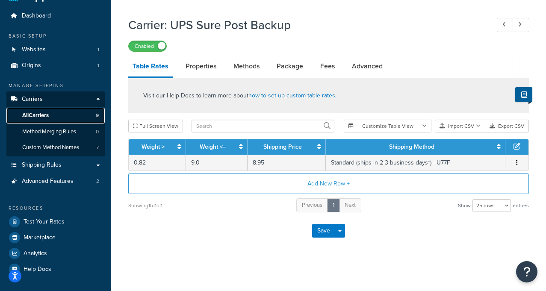
click at [49, 116] on span "All Carriers" at bounding box center [35, 115] width 27 height 7
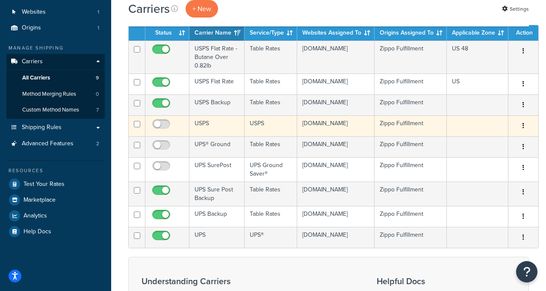
scroll to position [63, 0]
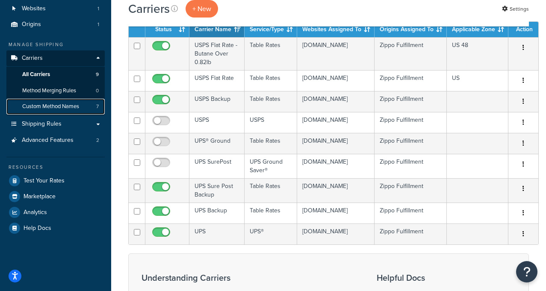
click at [66, 108] on span "Custom Method Names" at bounding box center [50, 106] width 57 height 7
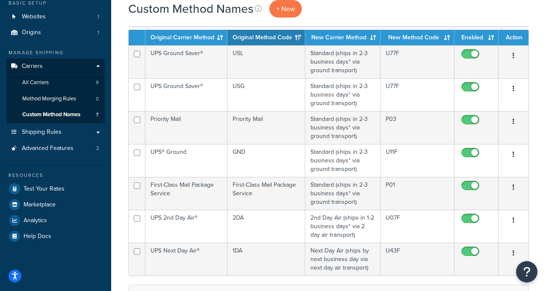
scroll to position [55, 0]
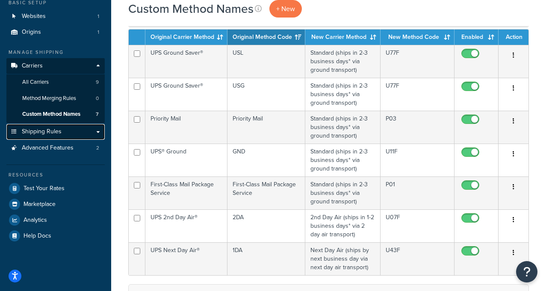
click at [52, 131] on span "Shipping Rules" at bounding box center [42, 131] width 40 height 7
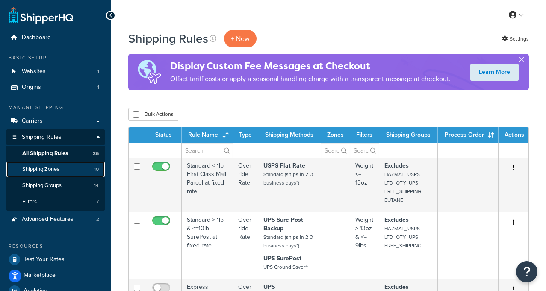
click at [53, 172] on span "Shipping Zones" at bounding box center [40, 169] width 37 height 7
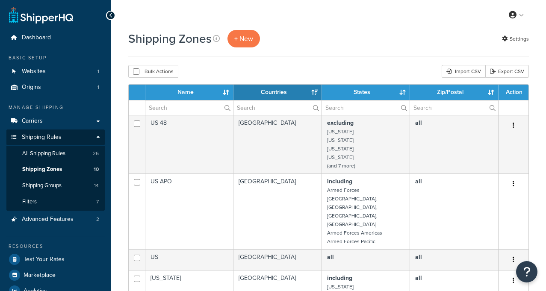
select select "15"
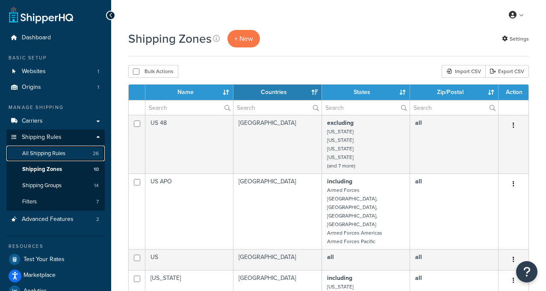
click at [57, 151] on span "All Shipping Rules" at bounding box center [43, 153] width 43 height 7
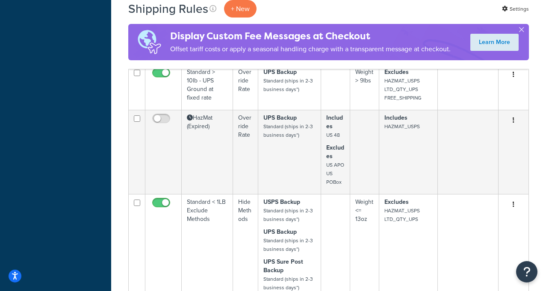
scroll to position [361, 0]
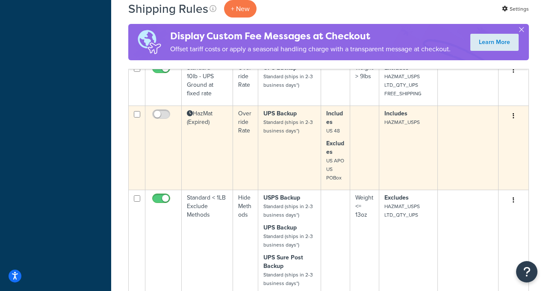
click at [291, 134] on small "Standard (ships in 2-3 business days*)" at bounding box center [289, 127] width 50 height 16
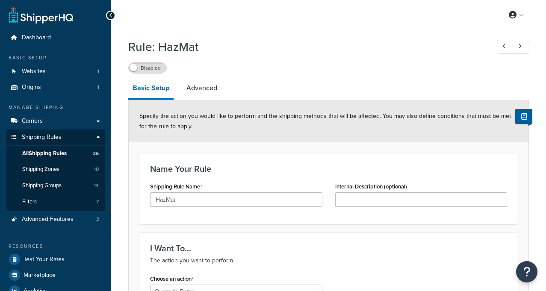
select select "OVERRIDE"
select select "LOCATION"
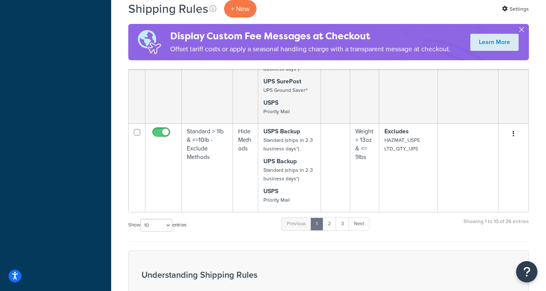
scroll to position [700, 0]
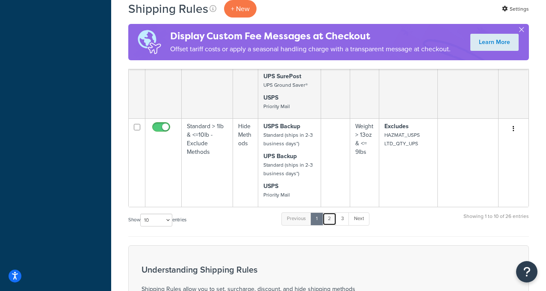
click at [329, 222] on link "2" at bounding box center [330, 219] width 14 height 13
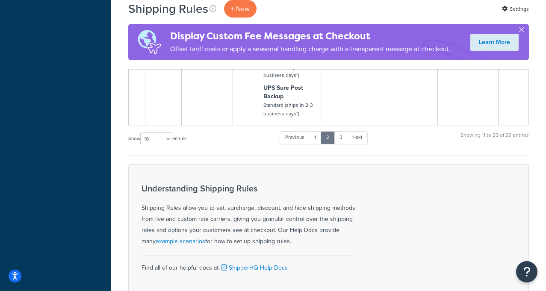
scroll to position [987, 0]
click at [342, 137] on link "3" at bounding box center [341, 137] width 14 height 13
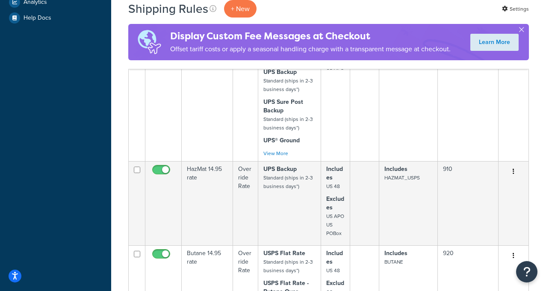
scroll to position [288, 0]
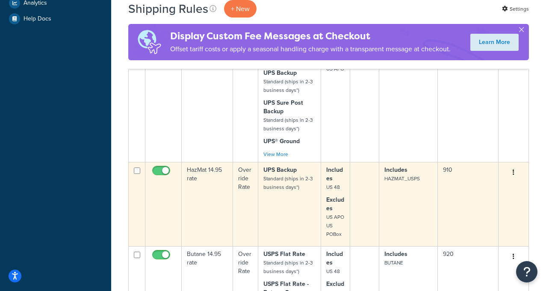
click at [287, 201] on td "UPS Backup Standard (ships in 2-3 business days*)" at bounding box center [289, 204] width 63 height 84
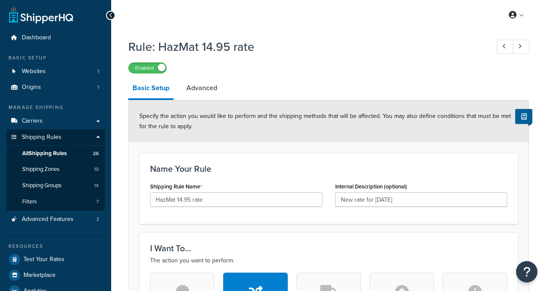
select select "LOCATION"
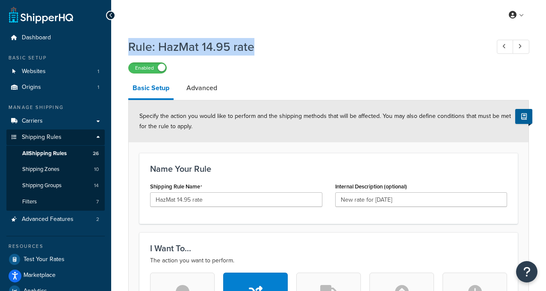
drag, startPoint x: 256, startPoint y: 50, endPoint x: 123, endPoint y: 45, distance: 132.8
copy h1 "Rule: HazMat 14.95 rate"
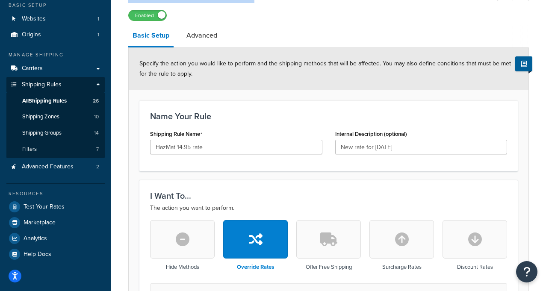
scroll to position [18, 0]
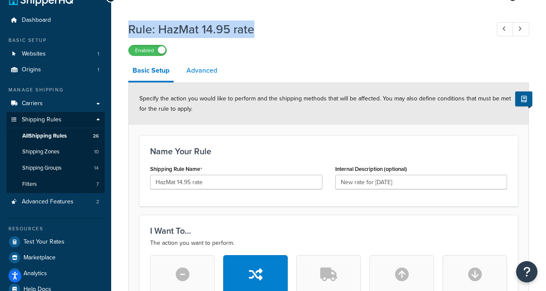
click at [206, 67] on link "Advanced" at bounding box center [201, 70] width 39 height 21
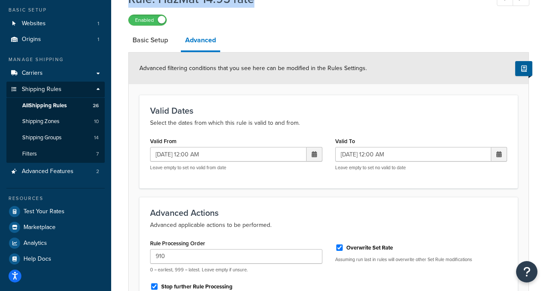
scroll to position [47, 0]
click at [153, 41] on link "Basic Setup" at bounding box center [150, 40] width 44 height 21
select select "LOCATION"
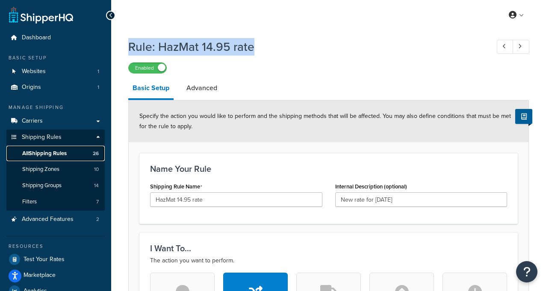
click at [60, 154] on span "All Shipping Rules" at bounding box center [44, 153] width 44 height 7
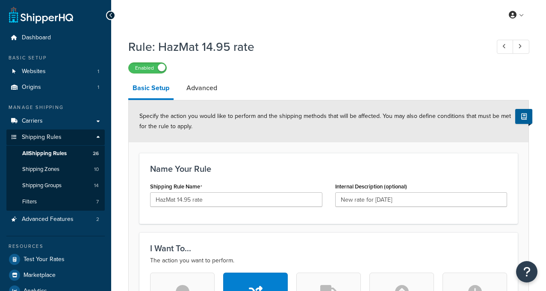
select select "LOCATION"
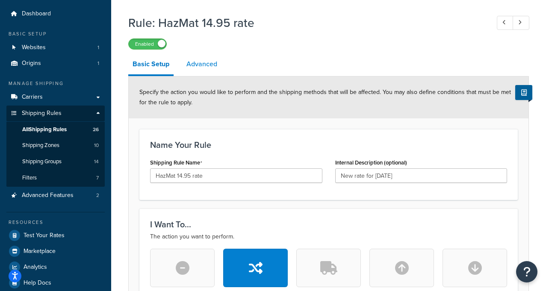
scroll to position [28, 0]
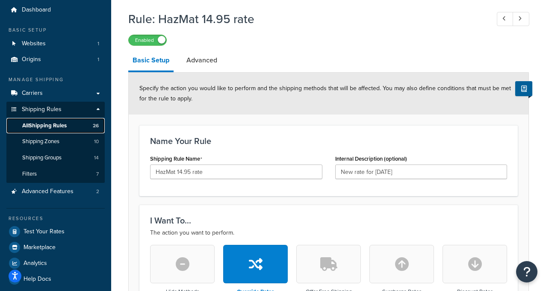
click at [56, 126] on span "All Shipping Rules" at bounding box center [44, 125] width 44 height 7
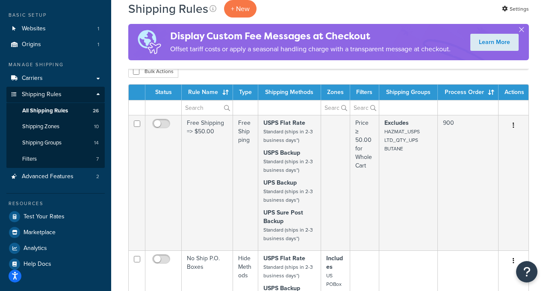
scroll to position [6, 0]
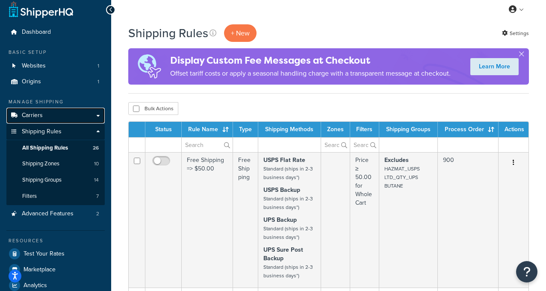
click at [44, 114] on link "Carriers" at bounding box center [55, 116] width 98 height 16
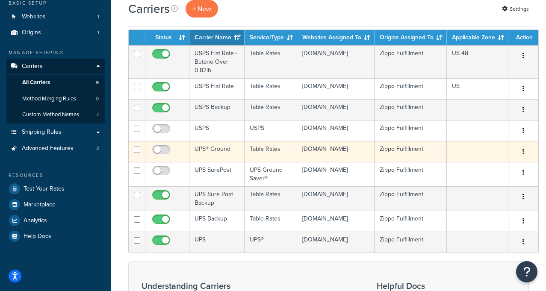
scroll to position [80, 0]
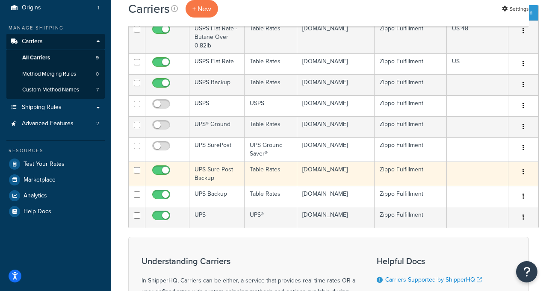
click at [210, 179] on td "UPS Sure Post Backup" at bounding box center [217, 174] width 55 height 24
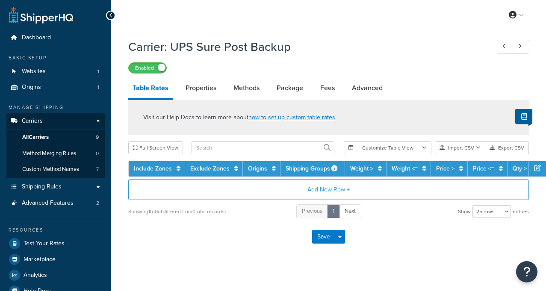
select select "25"
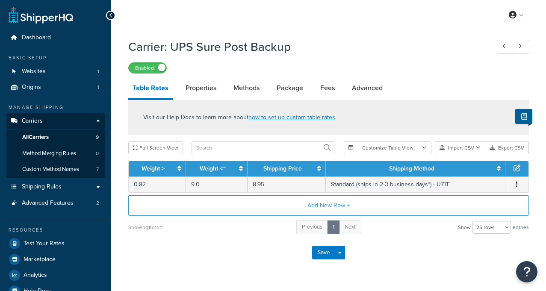
scroll to position [22, 0]
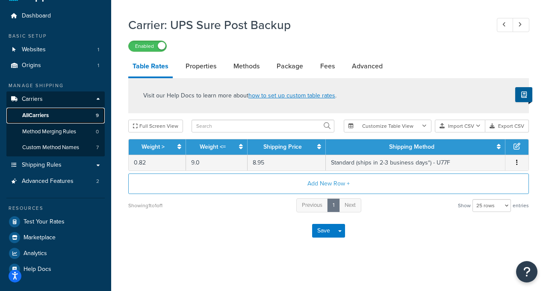
click at [47, 113] on span "All Carriers" at bounding box center [35, 115] width 27 height 7
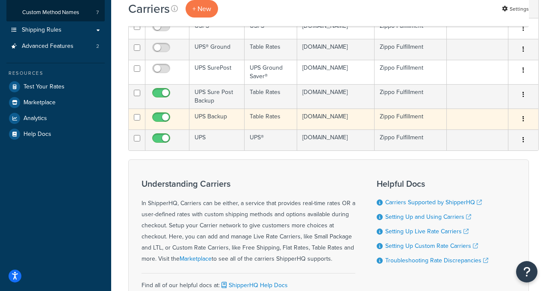
scroll to position [153, 0]
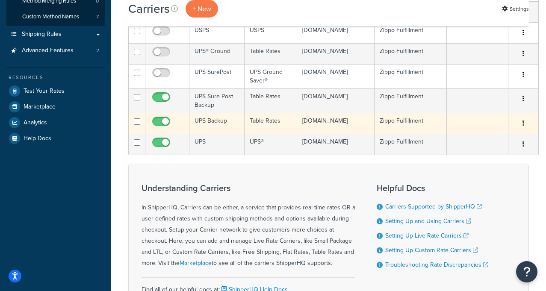
click at [210, 122] on td "UPS Backup" at bounding box center [217, 123] width 55 height 21
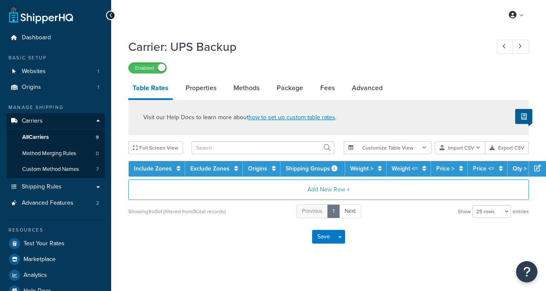
select select "25"
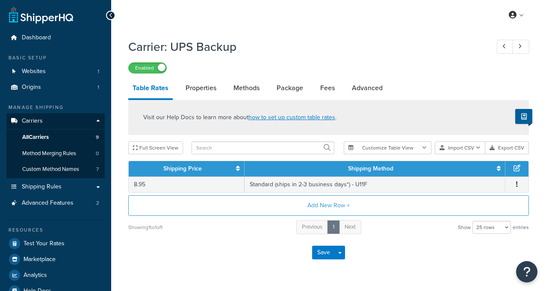
scroll to position [22, 0]
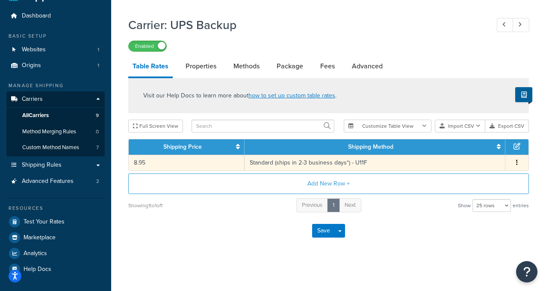
click at [154, 161] on td "8.95" at bounding box center [187, 163] width 116 height 16
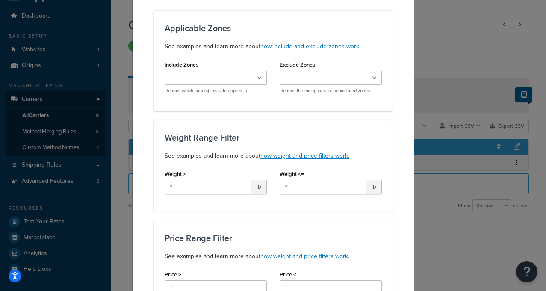
scroll to position [0, 0]
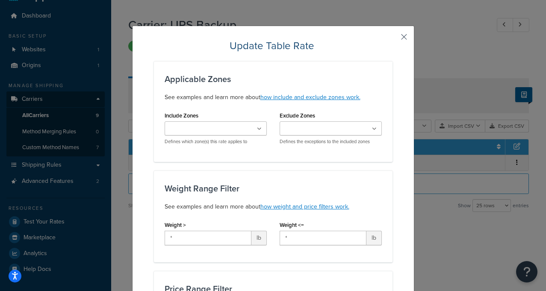
click at [393, 39] on button "button" at bounding box center [392, 40] width 2 height 2
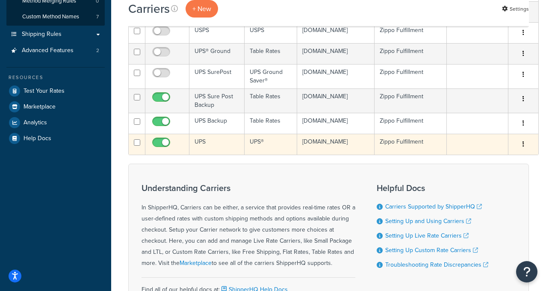
click at [203, 144] on td "UPS" at bounding box center [217, 144] width 55 height 21
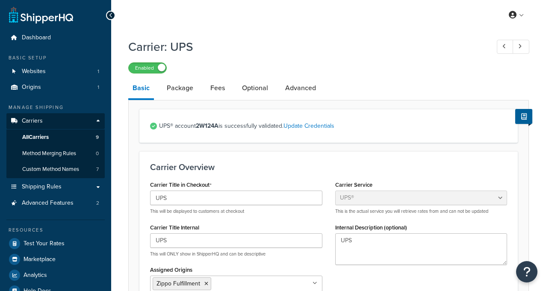
select select "ups"
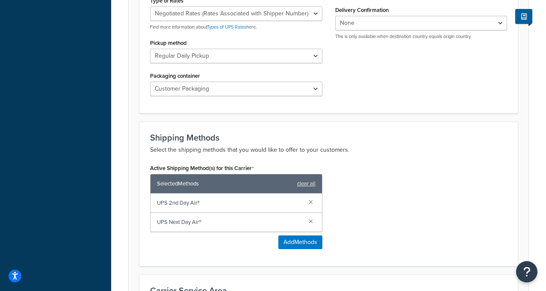
scroll to position [410, 0]
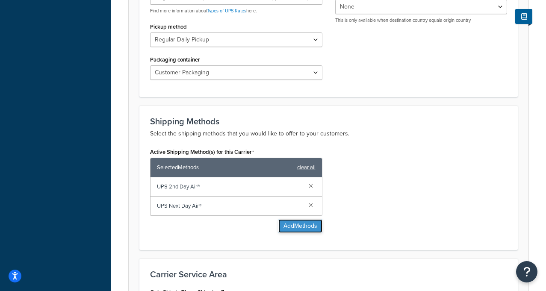
click at [299, 225] on button "Add Methods" at bounding box center [301, 226] width 44 height 14
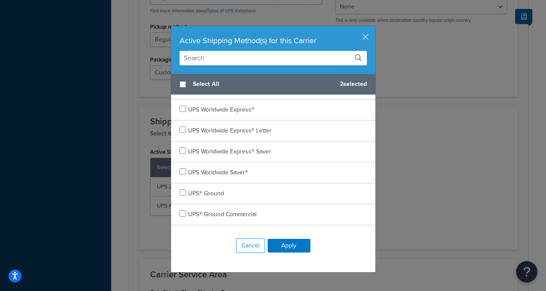
scroll to position [495, 0]
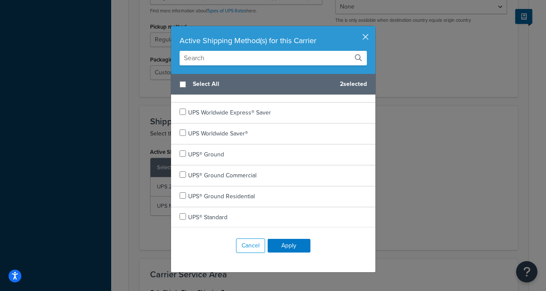
click at [374, 28] on button "button" at bounding box center [375, 27] width 2 height 2
